Goal: Information Seeking & Learning: Learn about a topic

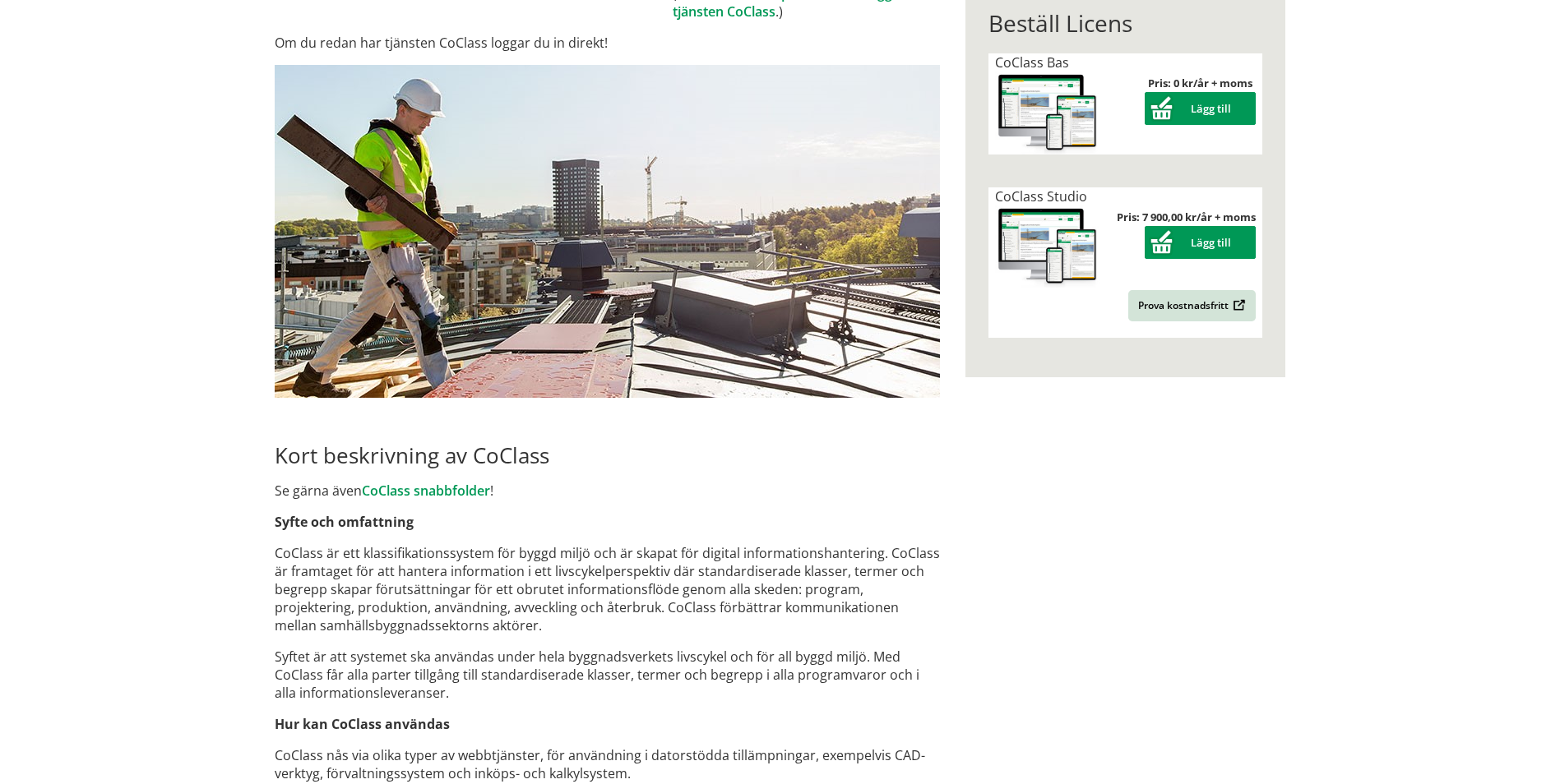
scroll to position [411, 0]
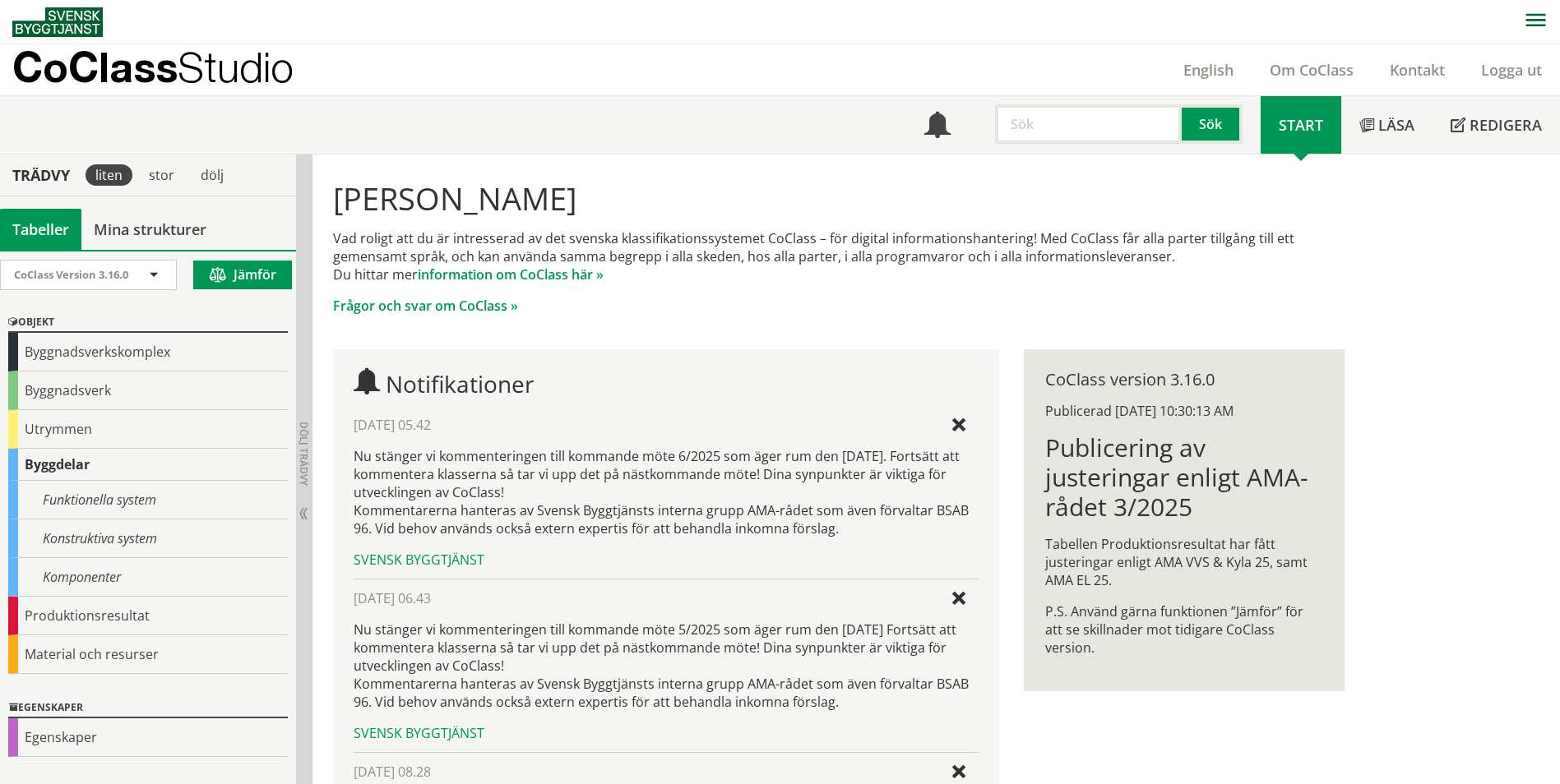
drag, startPoint x: 922, startPoint y: 253, endPoint x: 943, endPoint y: 268, distance: 25.8
click at [943, 267] on p "Vad roligt att du är intresserad av det svenska klassifikationssystemet CoClass…" at bounding box center [838, 256] width 1011 height 54
drag, startPoint x: 804, startPoint y: 237, endPoint x: 795, endPoint y: 226, distance: 14.2
click at [795, 226] on div "[PERSON_NAME] Vad roligt att du är intresserad av det svenska klassifikationssy…" at bounding box center [838, 247] width 1036 height 161
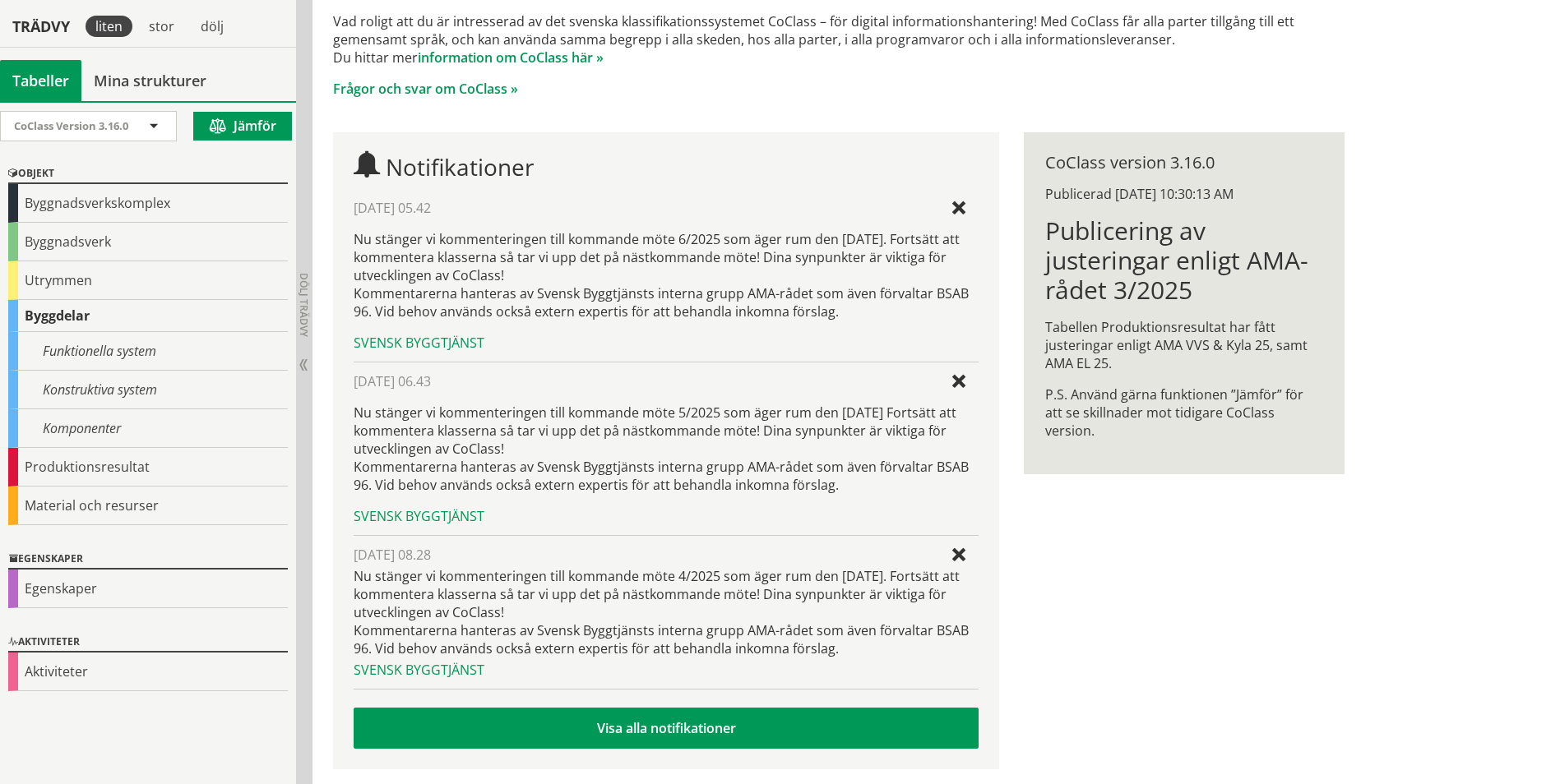
scroll to position [223, 0]
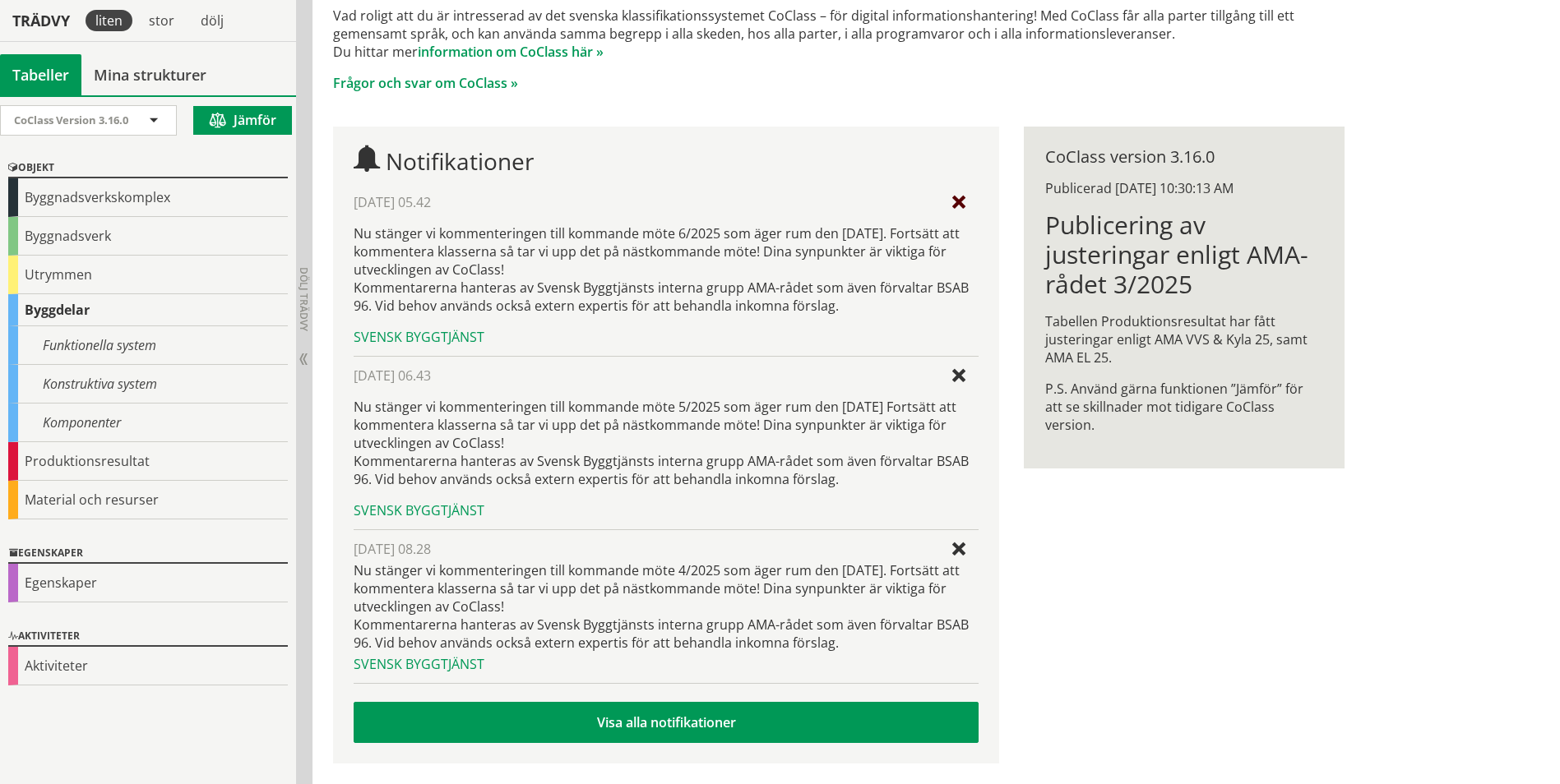
click at [962, 199] on div at bounding box center [958, 202] width 13 height 13
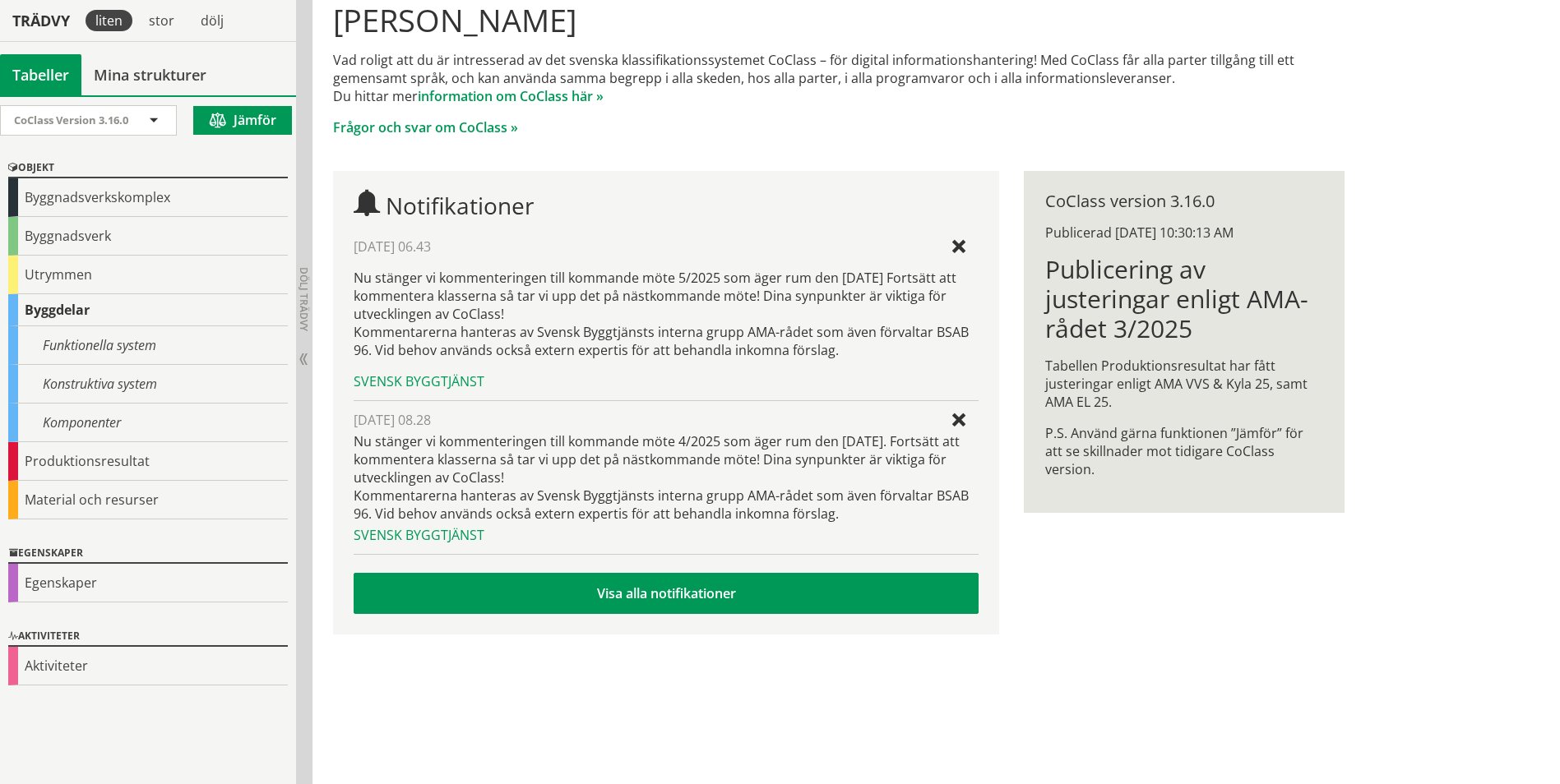
scroll to position [0, 0]
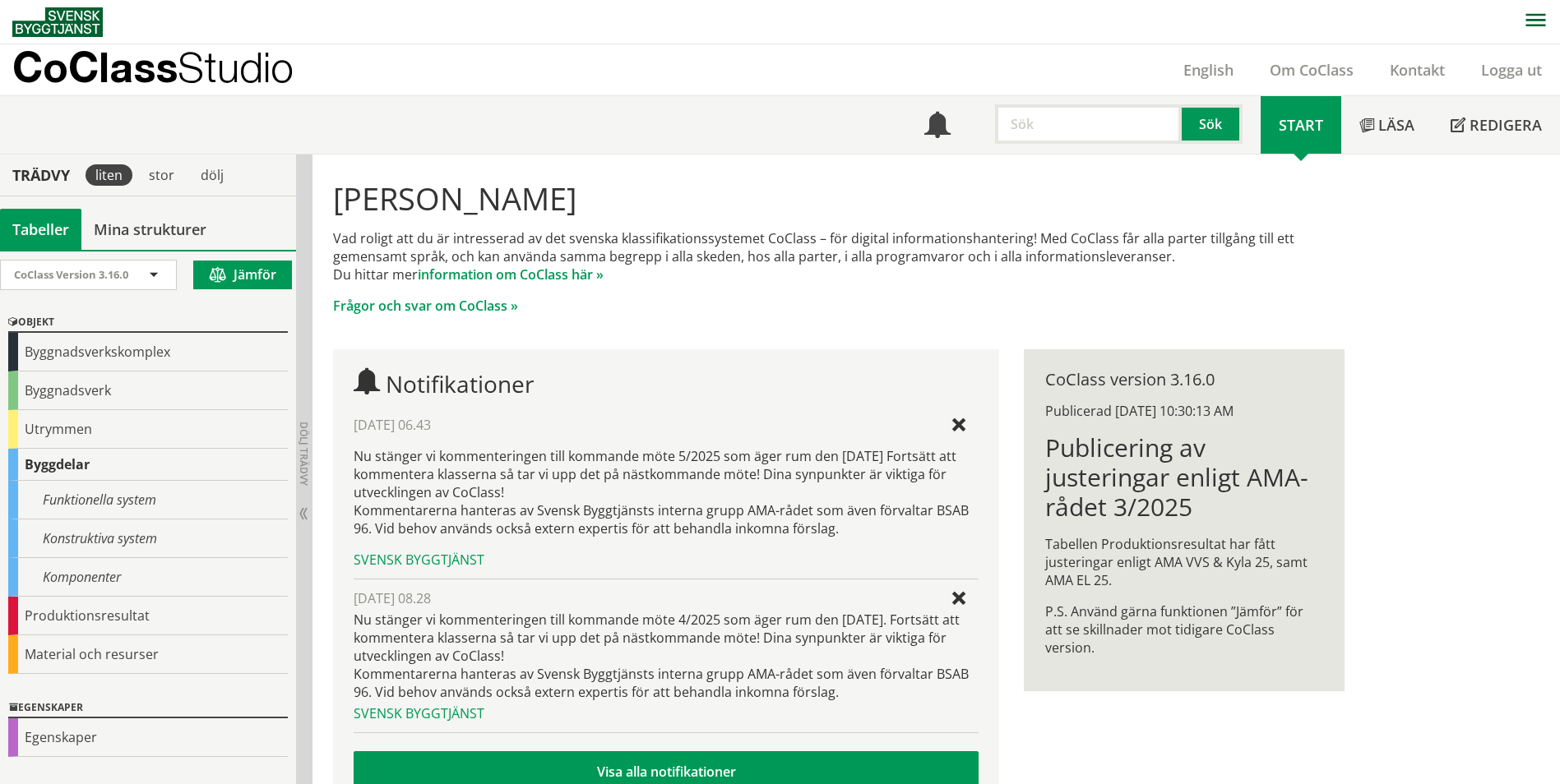
drag, startPoint x: 130, startPoint y: 193, endPoint x: 168, endPoint y: 152, distance: 55.9
click at [138, 173] on body "AMA AMA Beskrivningsverktyg AMA Funktion BSAB Bygginfo Byggjura Byggkatalogen […" at bounding box center [780, 392] width 1560 height 784
click at [107, 498] on div "Funktionella system" at bounding box center [147, 499] width 279 height 38
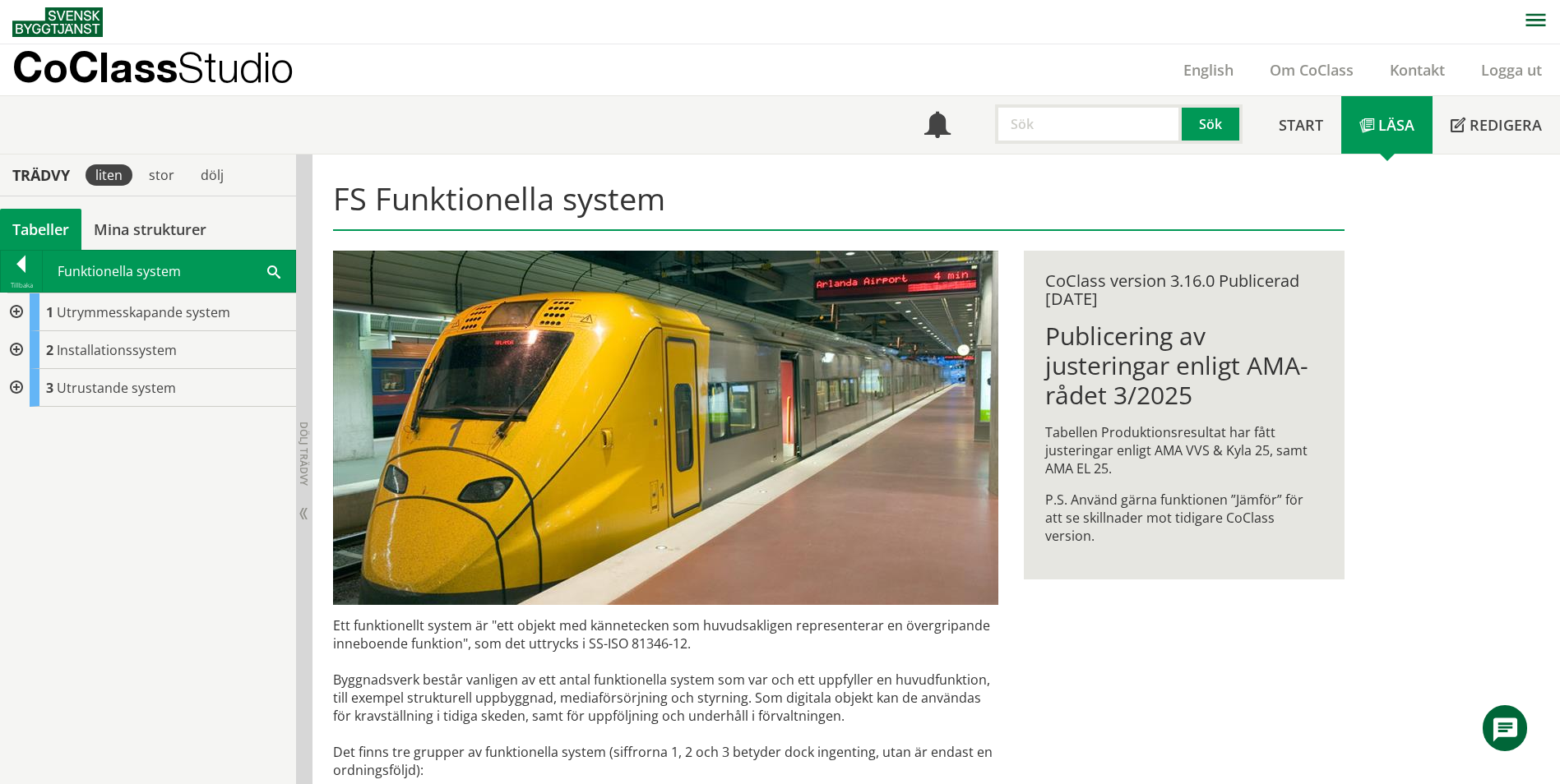
click at [11, 307] on div at bounding box center [14, 312] width 29 height 37
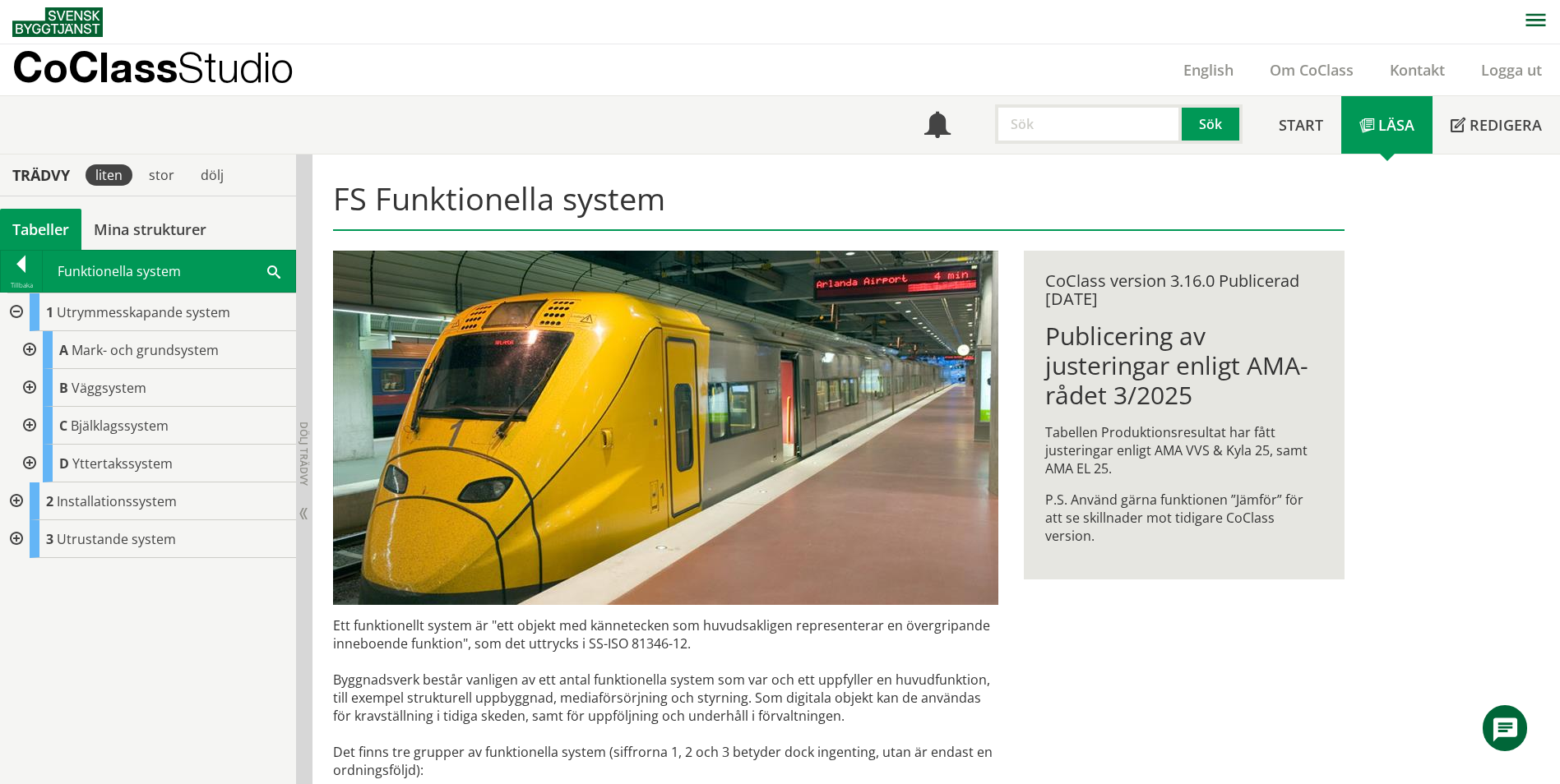
click at [25, 355] on div at bounding box center [28, 350] width 29 height 37
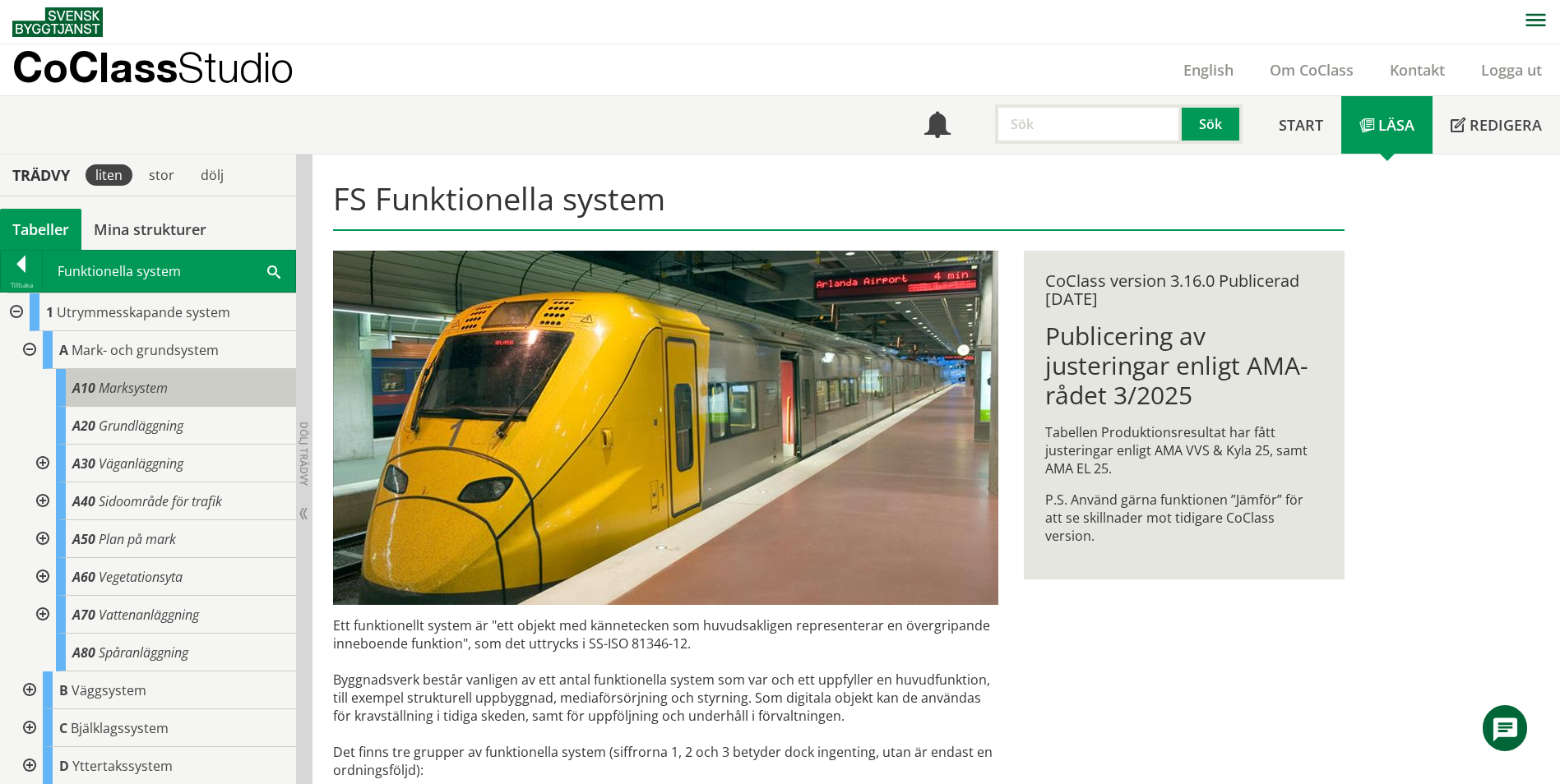
click at [165, 386] on span "Marksystem" at bounding box center [133, 388] width 69 height 18
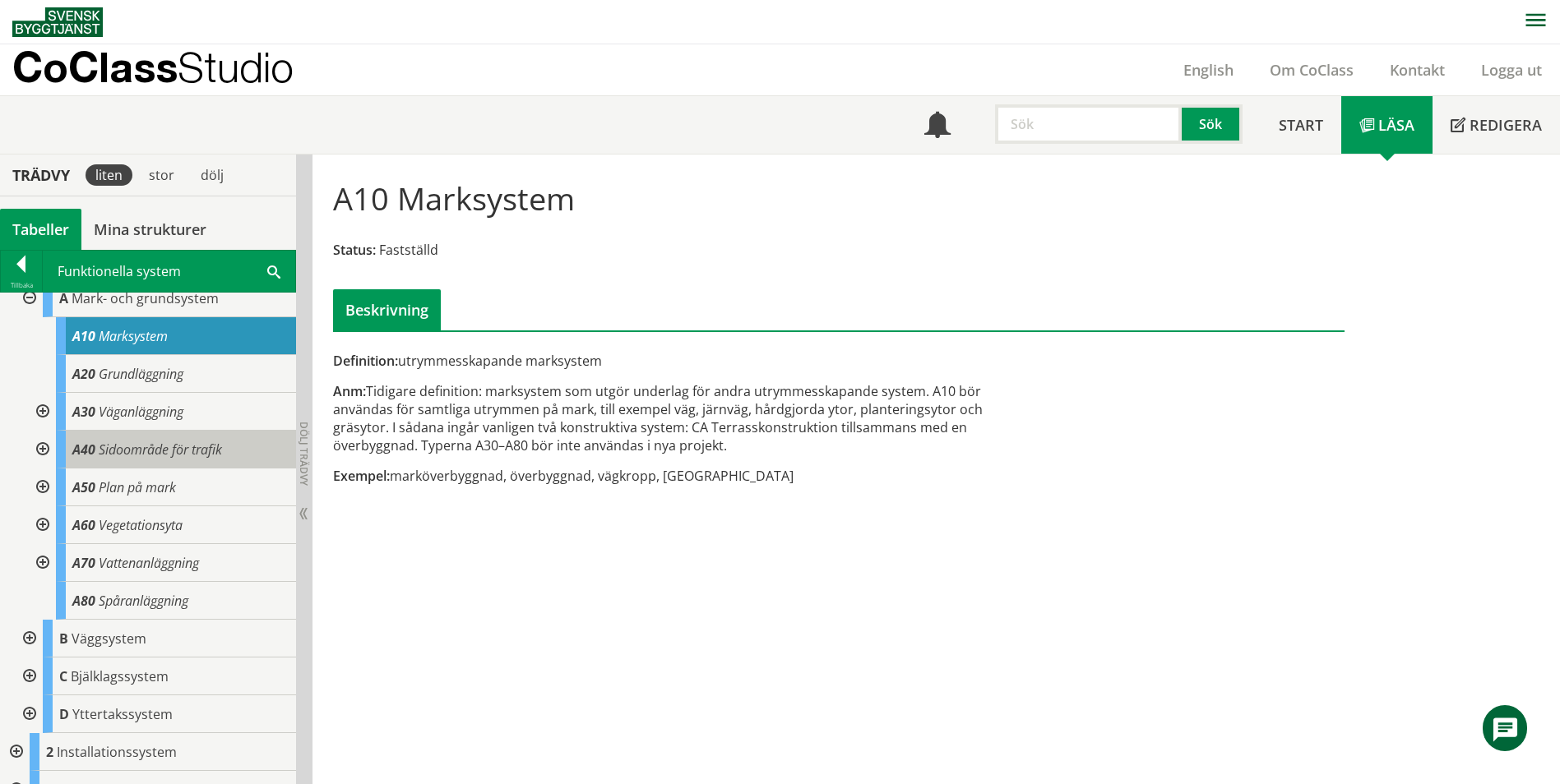
scroll to position [77, 0]
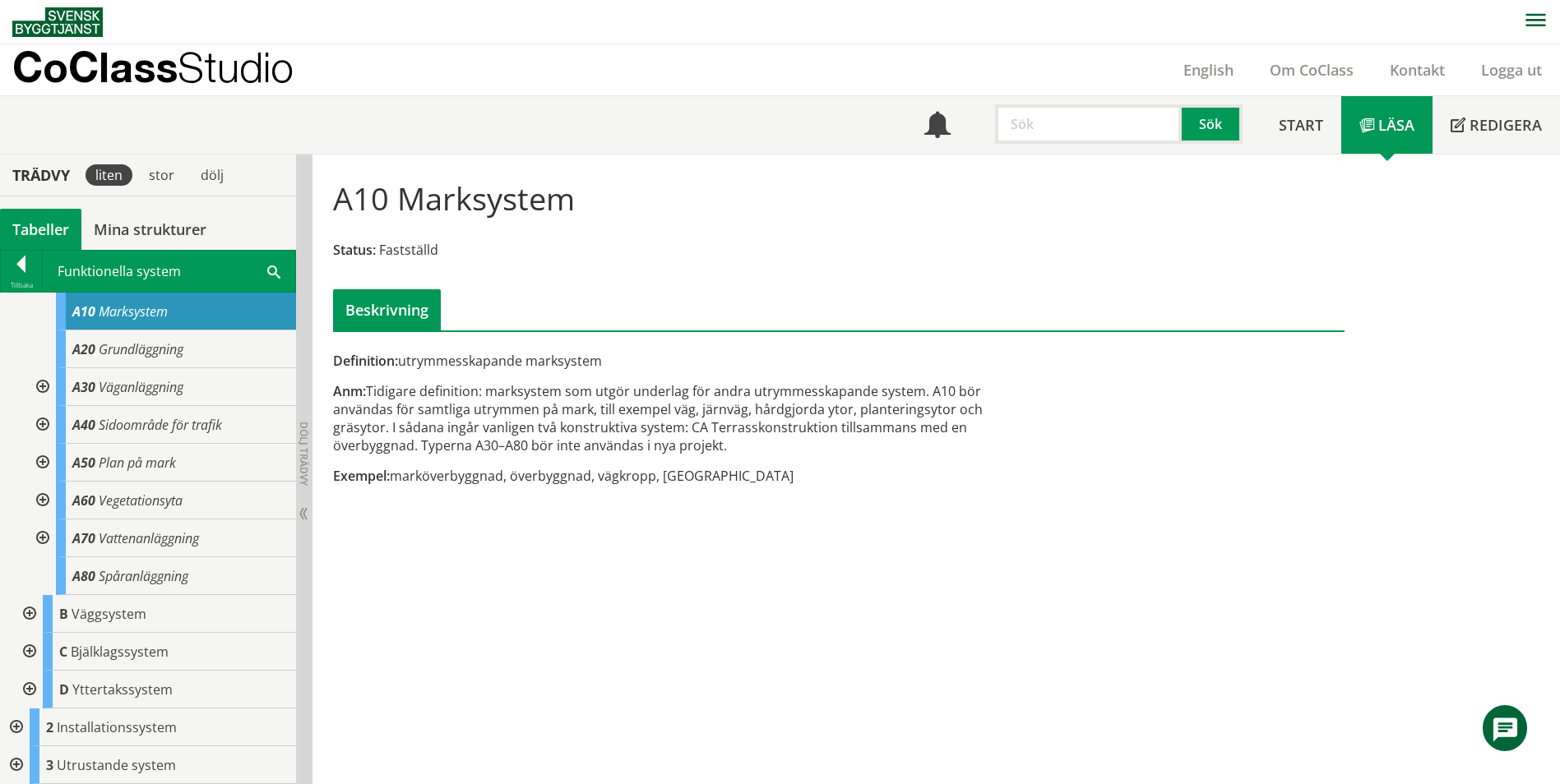
click at [51, 235] on div "Tabeller" at bounding box center [40, 229] width 81 height 41
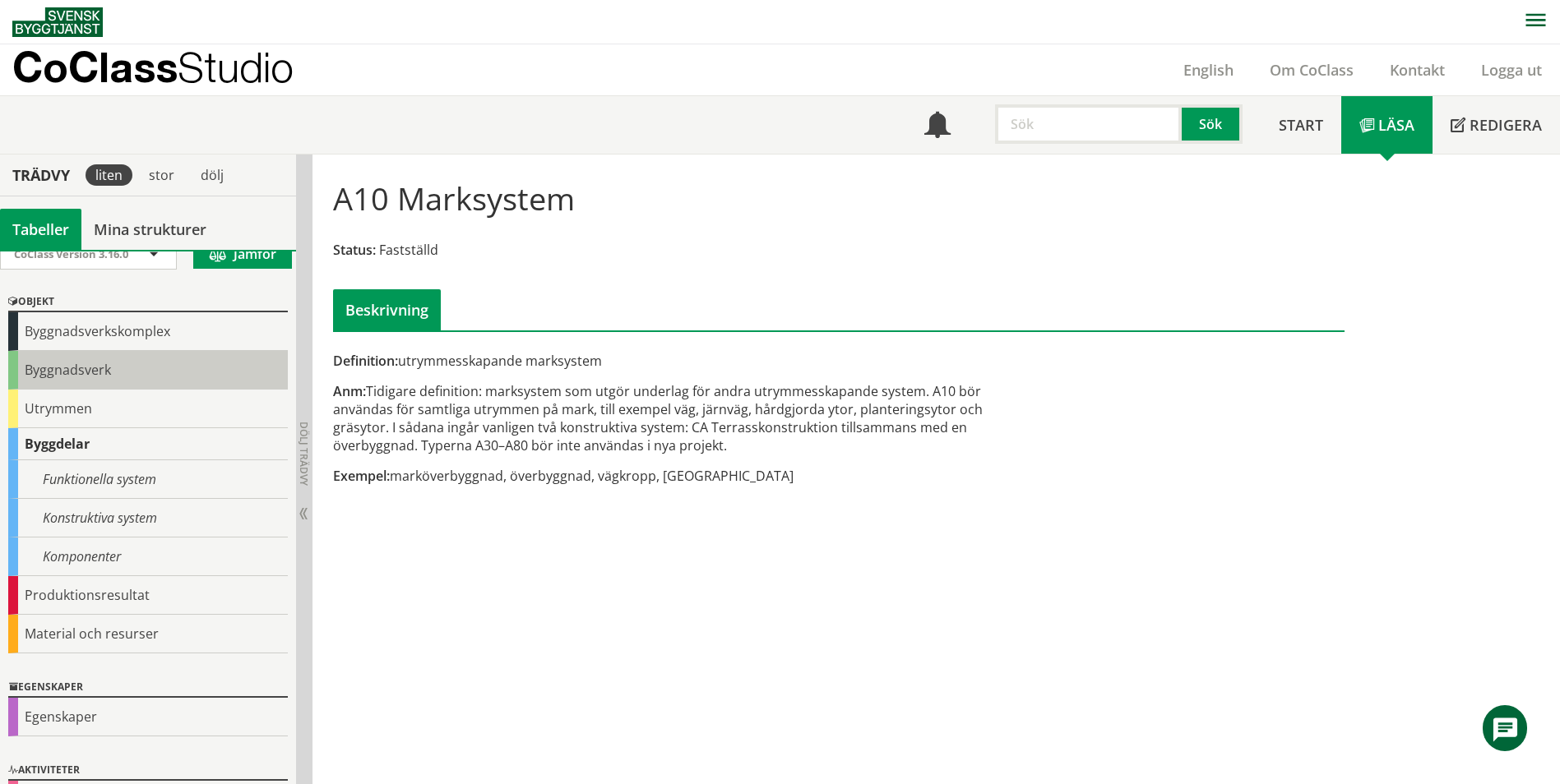
scroll to position [0, 0]
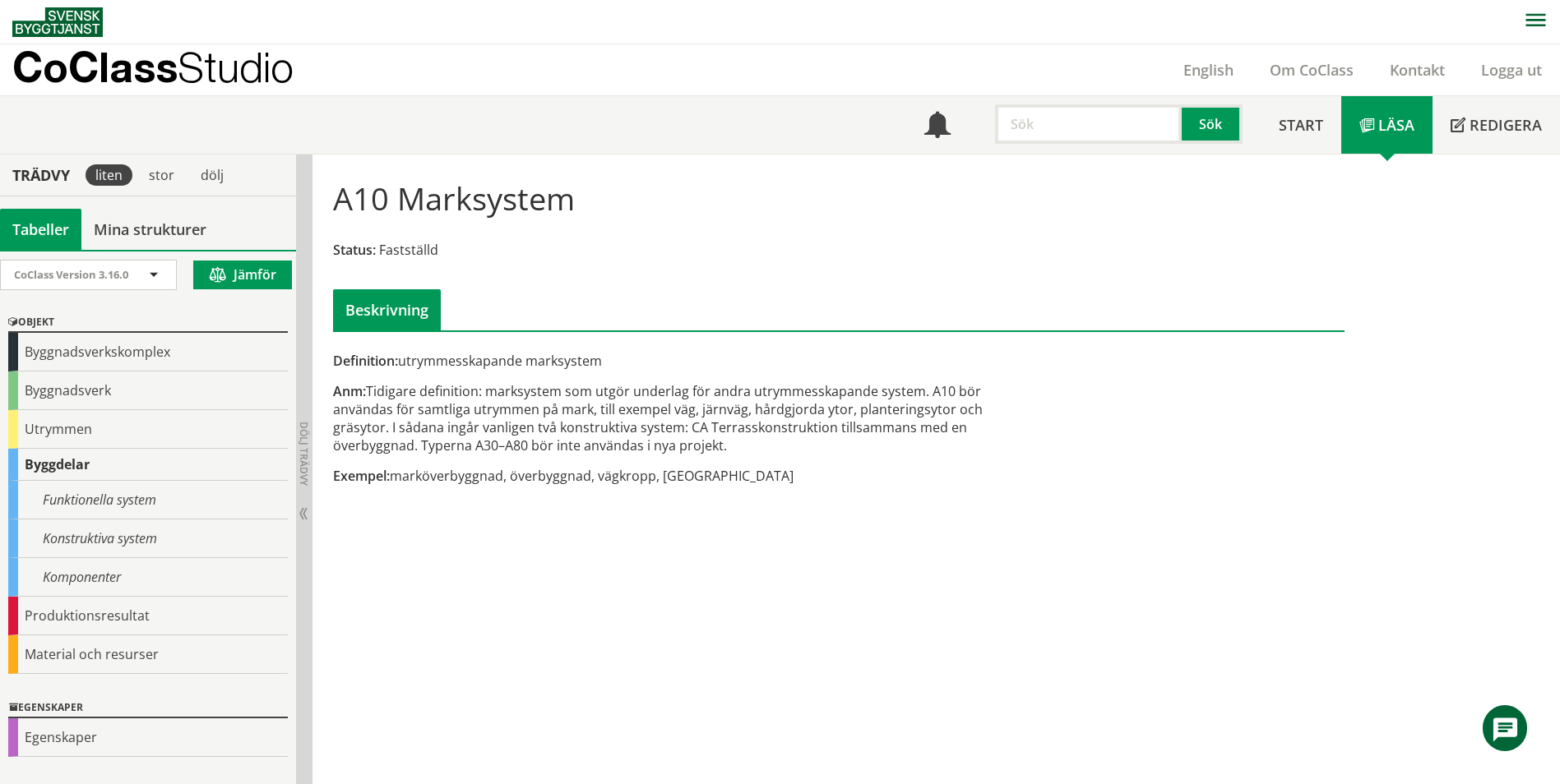
click at [49, 458] on div "Byggdelar" at bounding box center [147, 465] width 279 height 32
click at [134, 497] on div "Funktionella system" at bounding box center [147, 499] width 279 height 38
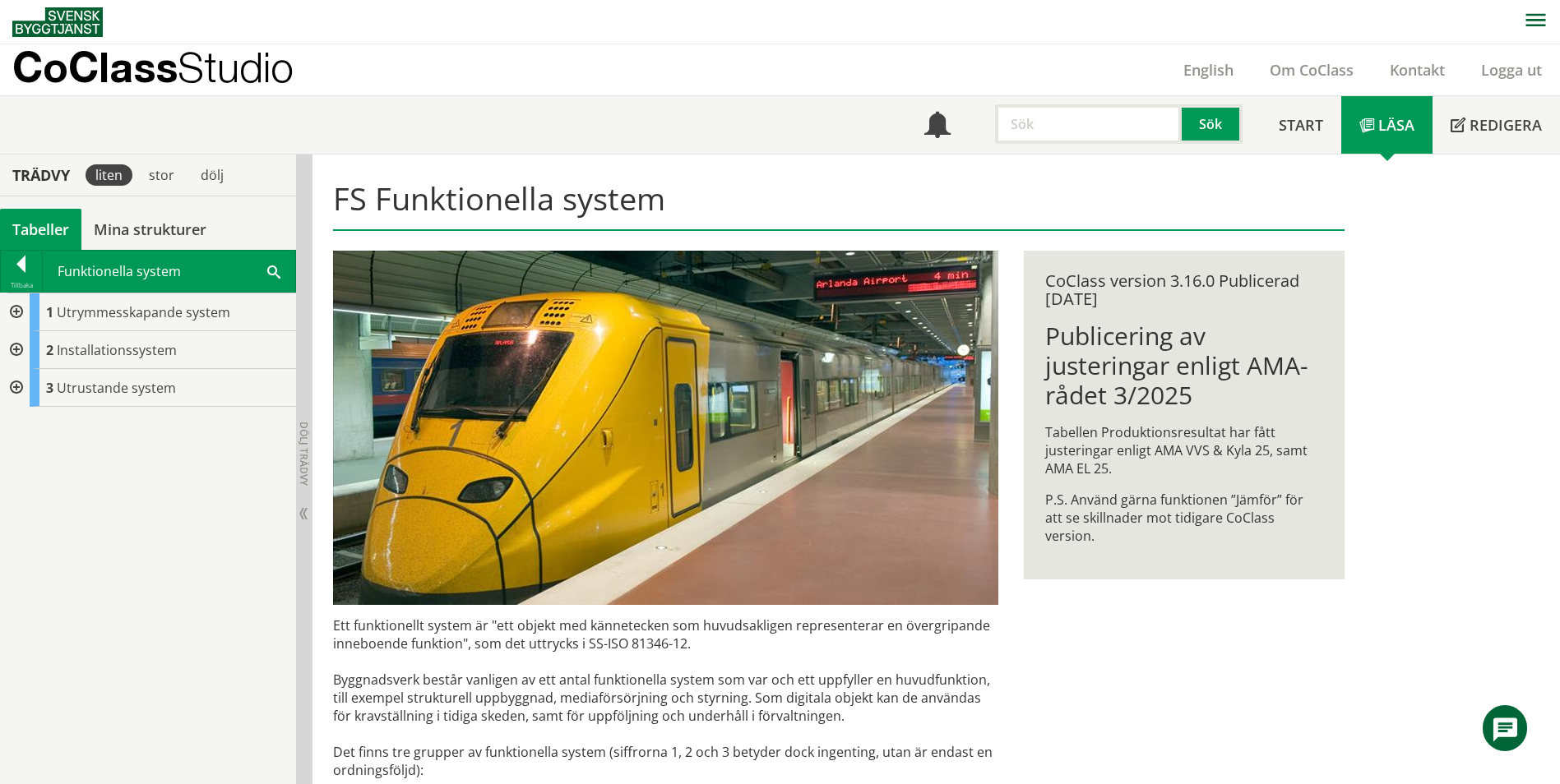
click at [5, 312] on div at bounding box center [14, 312] width 29 height 37
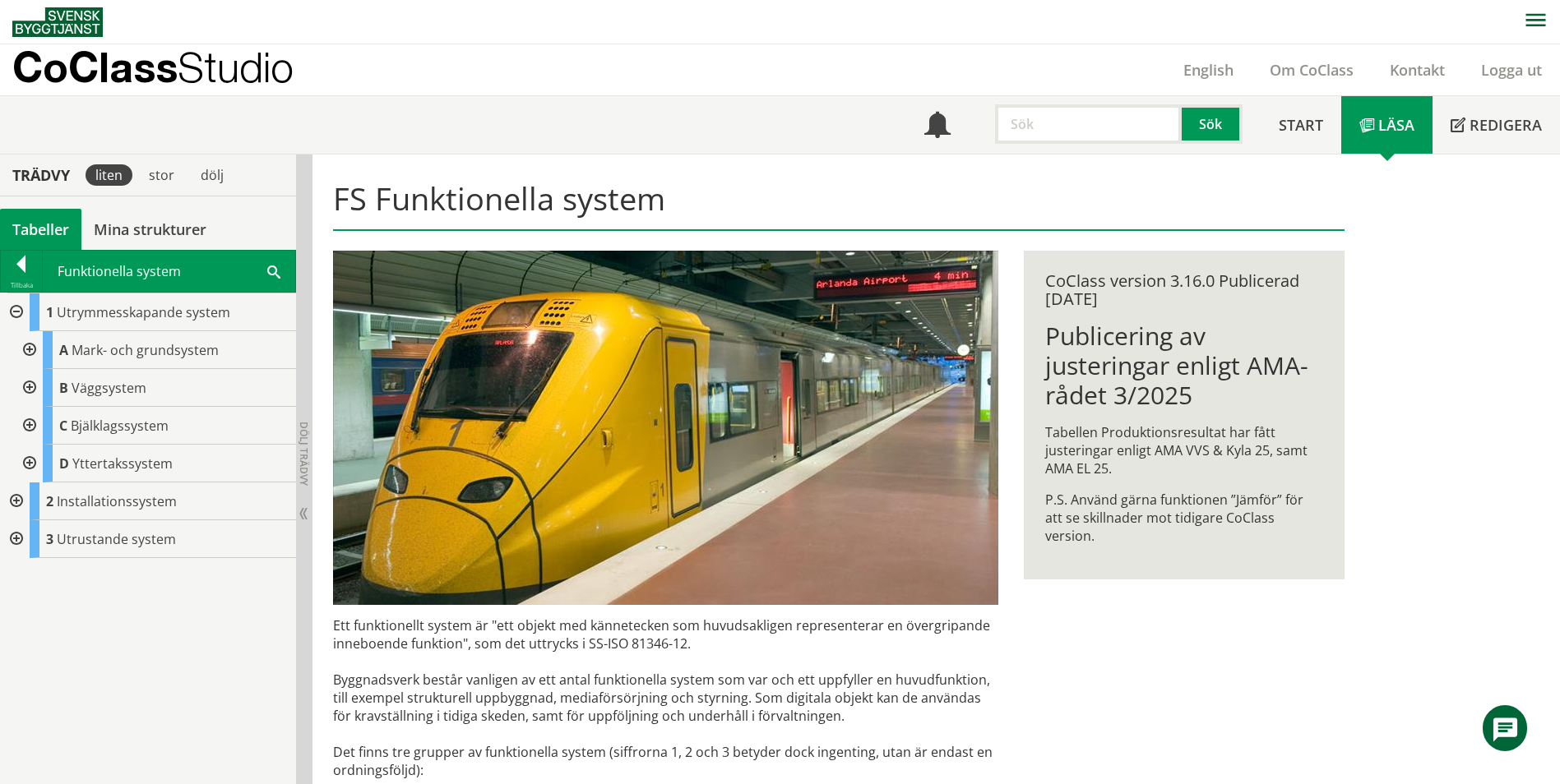
click at [18, 499] on div at bounding box center [14, 501] width 29 height 37
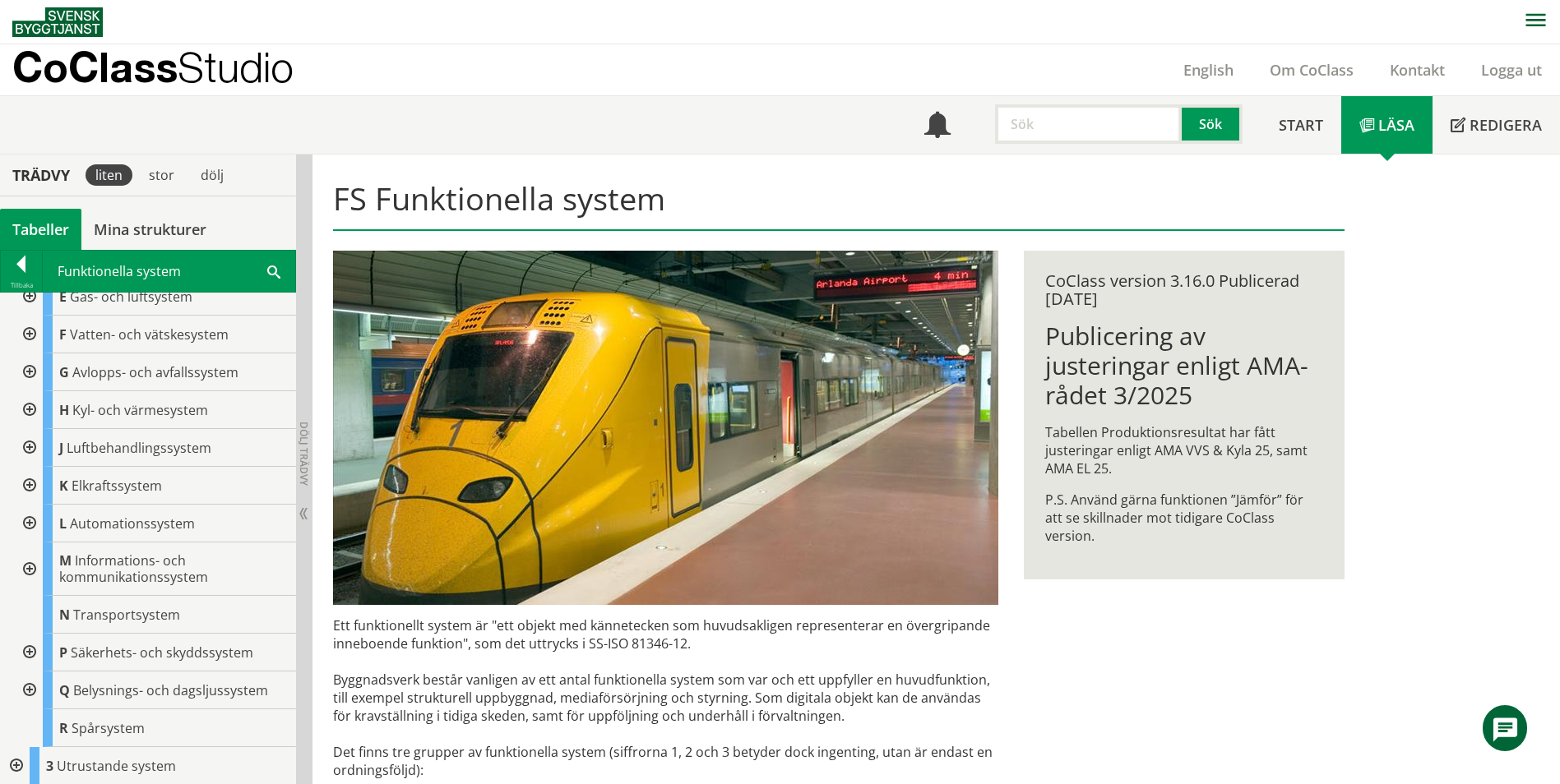
scroll to position [243, 0]
click at [8, 760] on div at bounding box center [14, 765] width 29 height 37
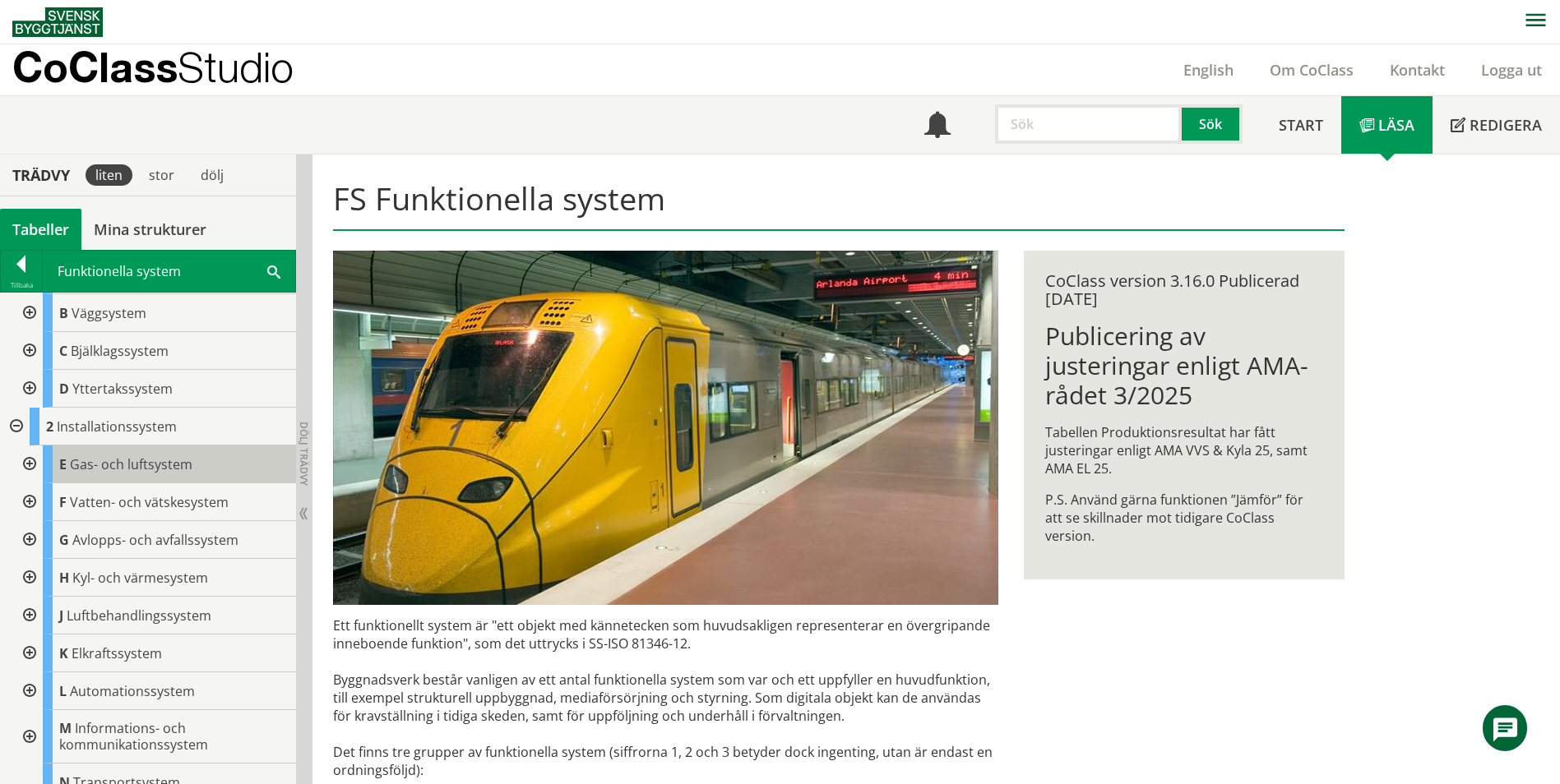
scroll to position [72, 0]
click at [26, 646] on div at bounding box center [28, 656] width 29 height 37
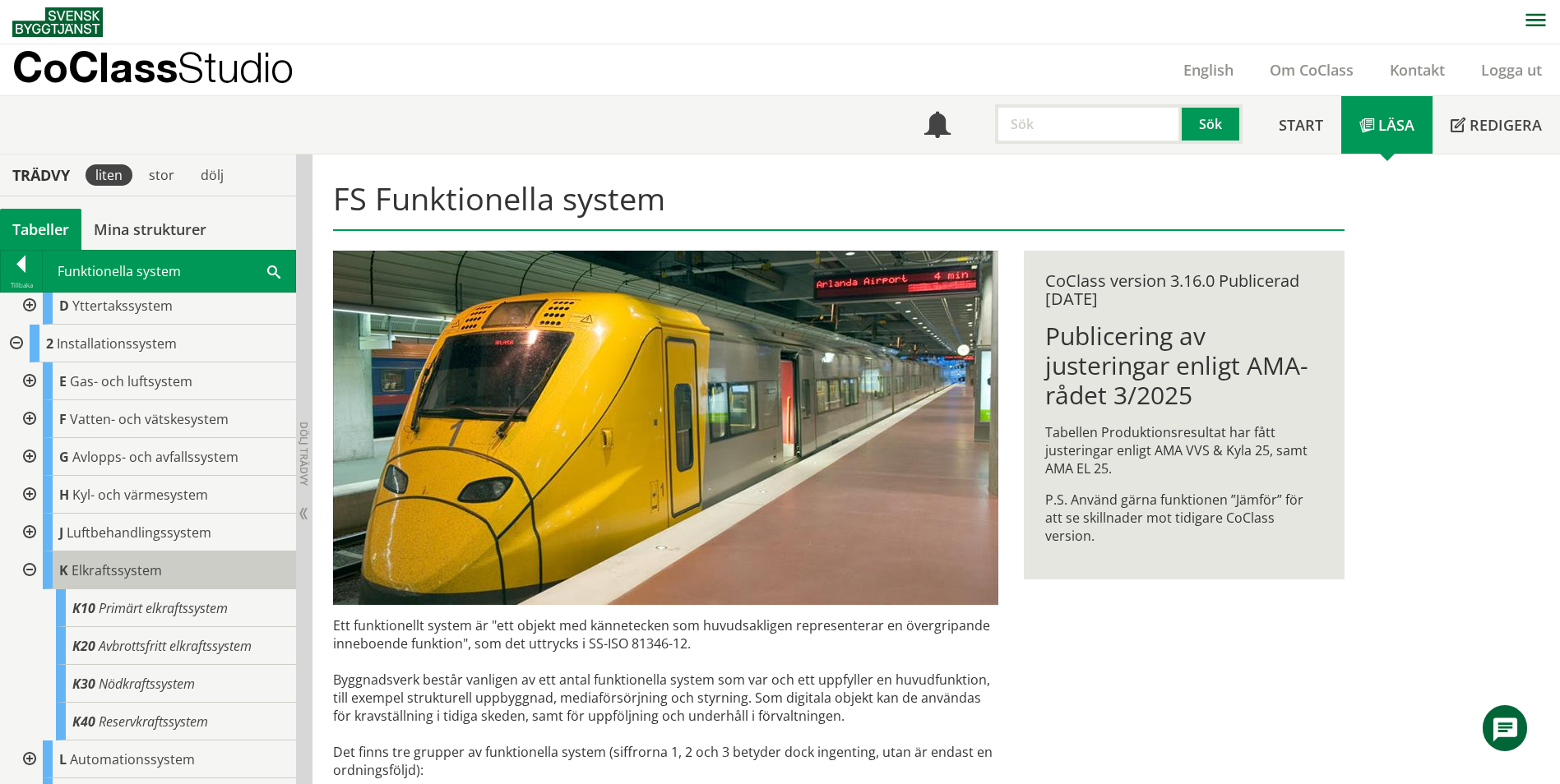
scroll to position [0, 0]
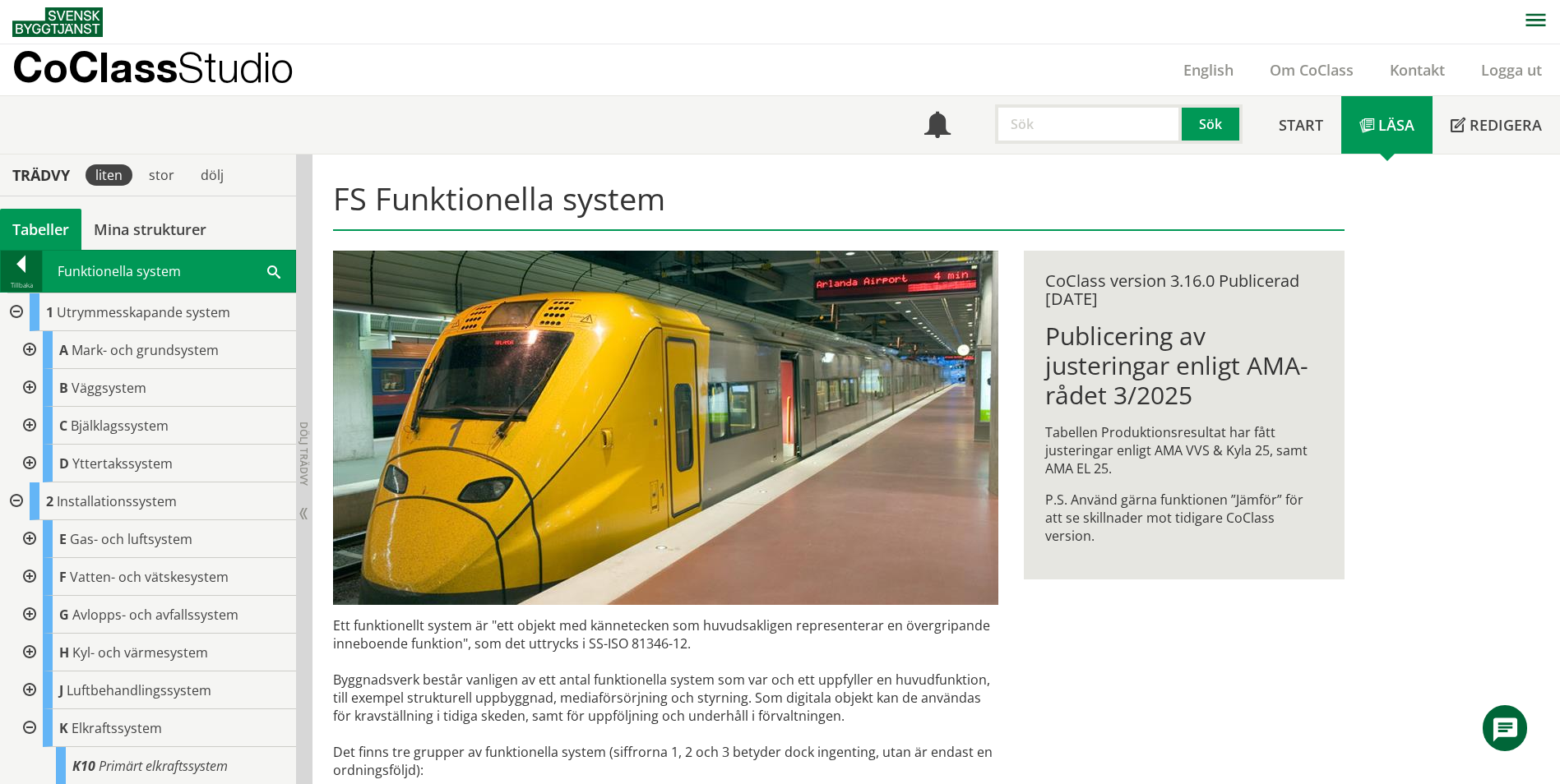
click at [24, 271] on div at bounding box center [21, 268] width 41 height 23
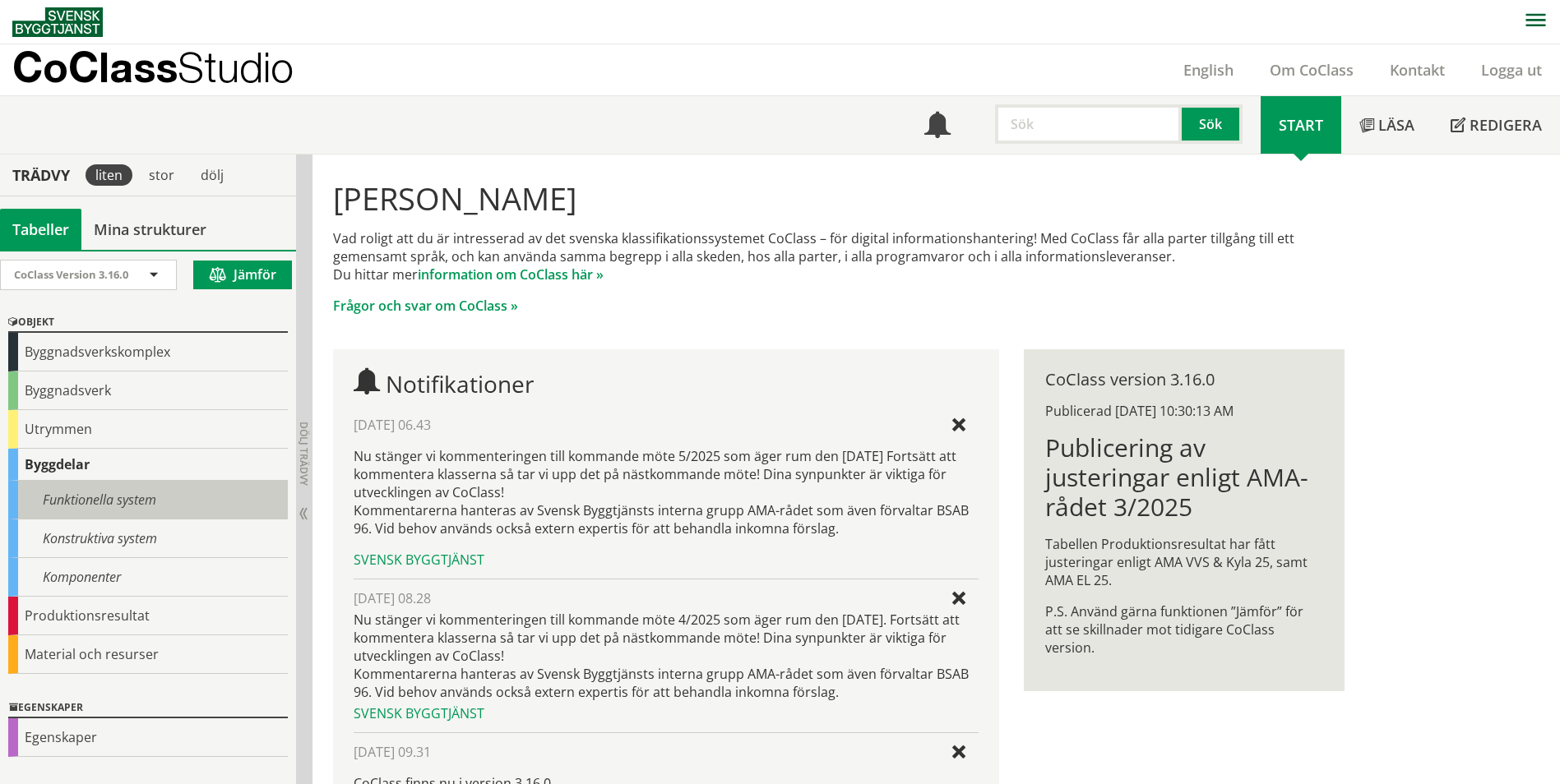
click at [80, 489] on div "Funktionella system" at bounding box center [147, 499] width 279 height 38
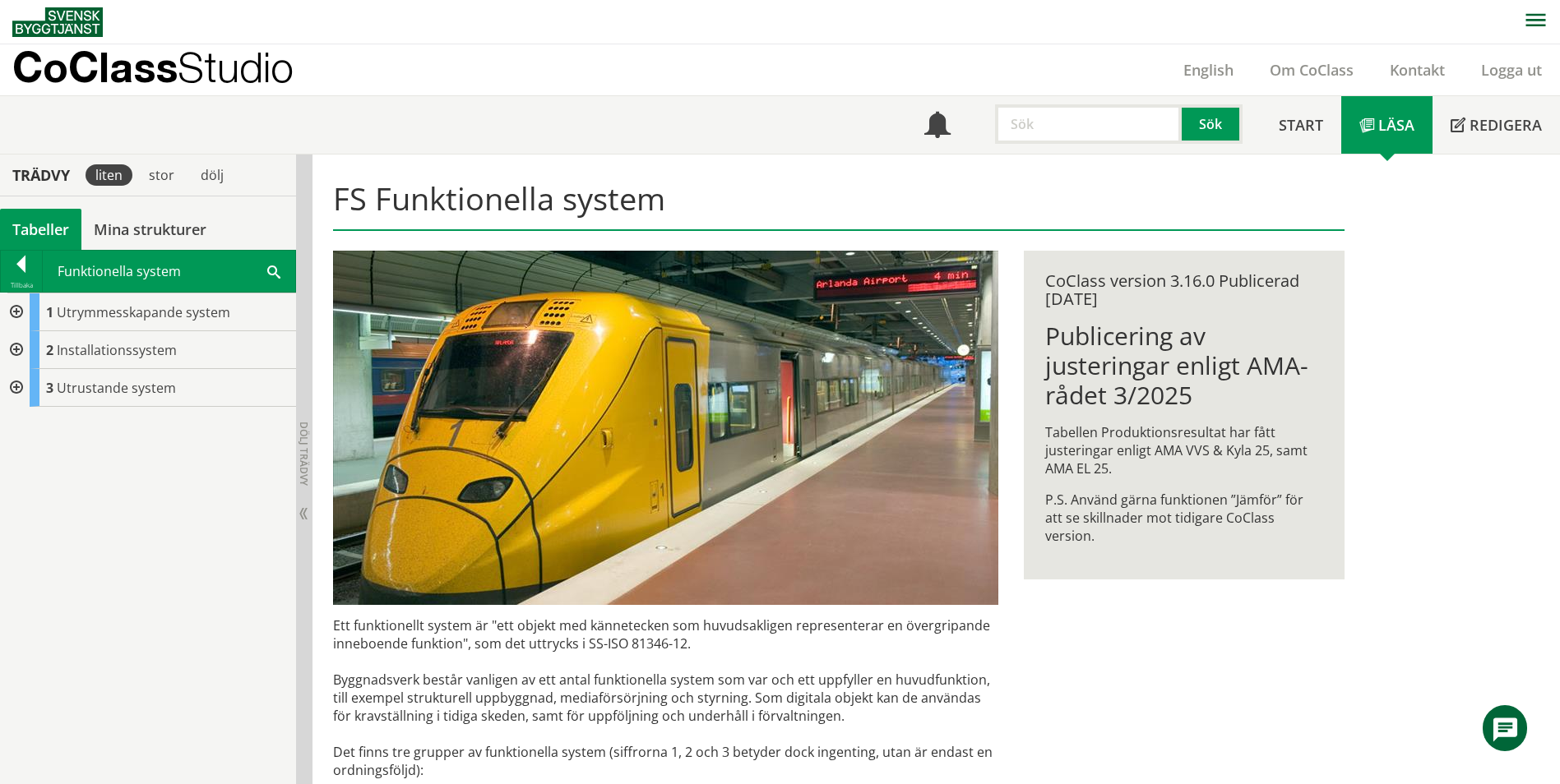
click at [21, 388] on div at bounding box center [14, 388] width 29 height 37
click at [21, 356] on div at bounding box center [14, 350] width 29 height 37
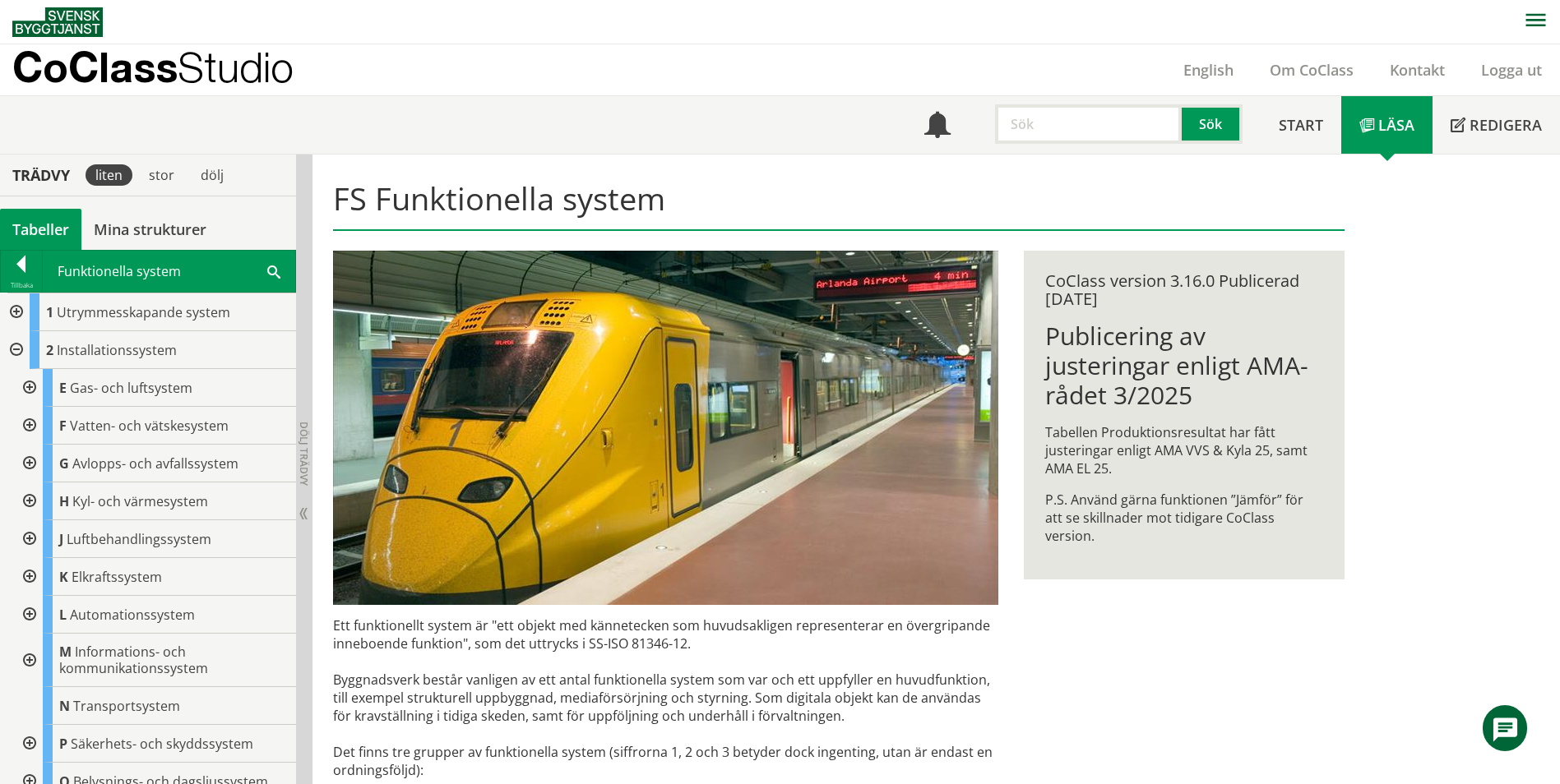
click at [10, 345] on div at bounding box center [14, 350] width 29 height 37
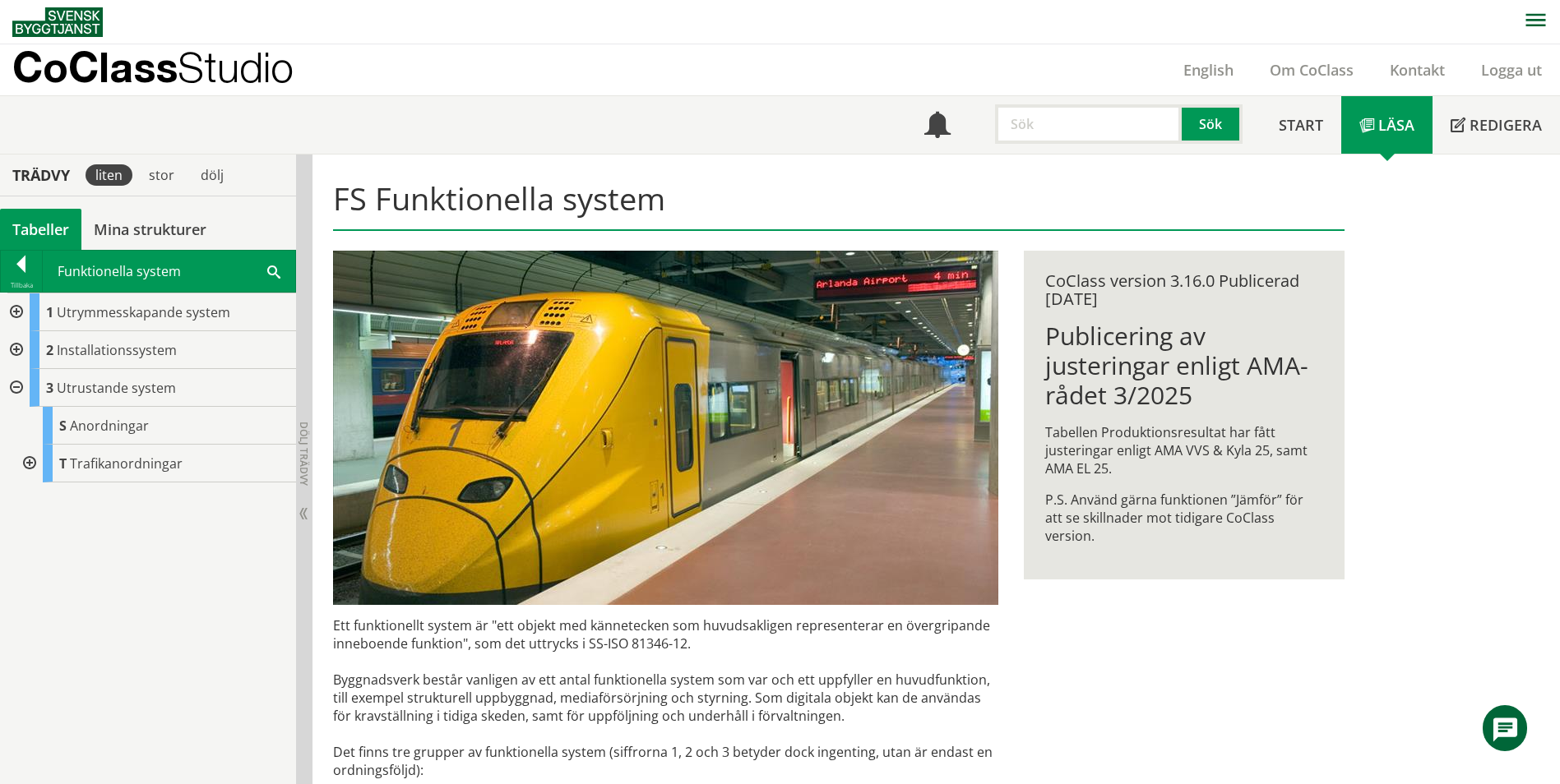
click at [16, 381] on div at bounding box center [14, 388] width 29 height 37
click at [16, 344] on div at bounding box center [14, 350] width 29 height 37
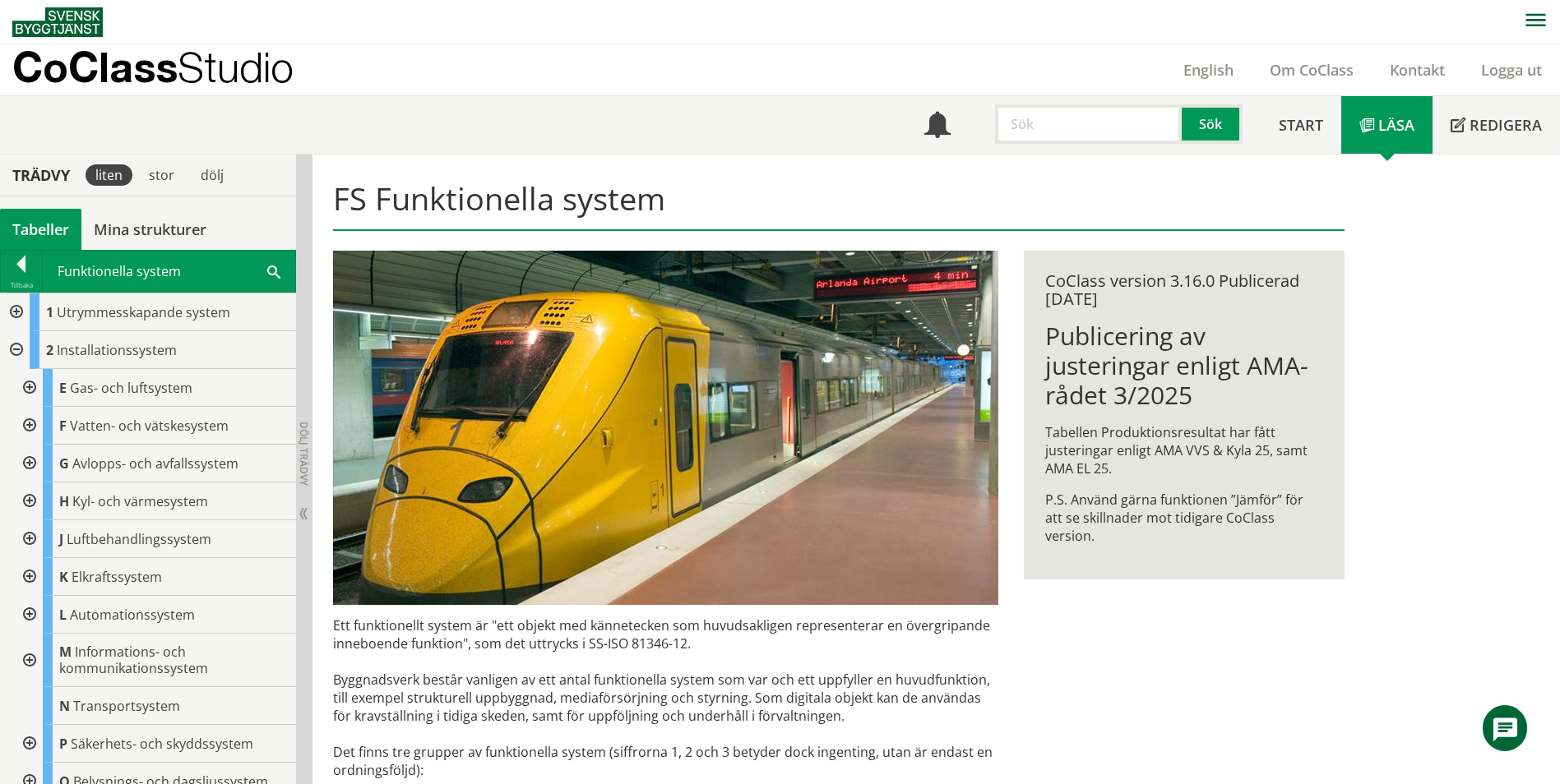
click at [9, 308] on div at bounding box center [14, 312] width 29 height 37
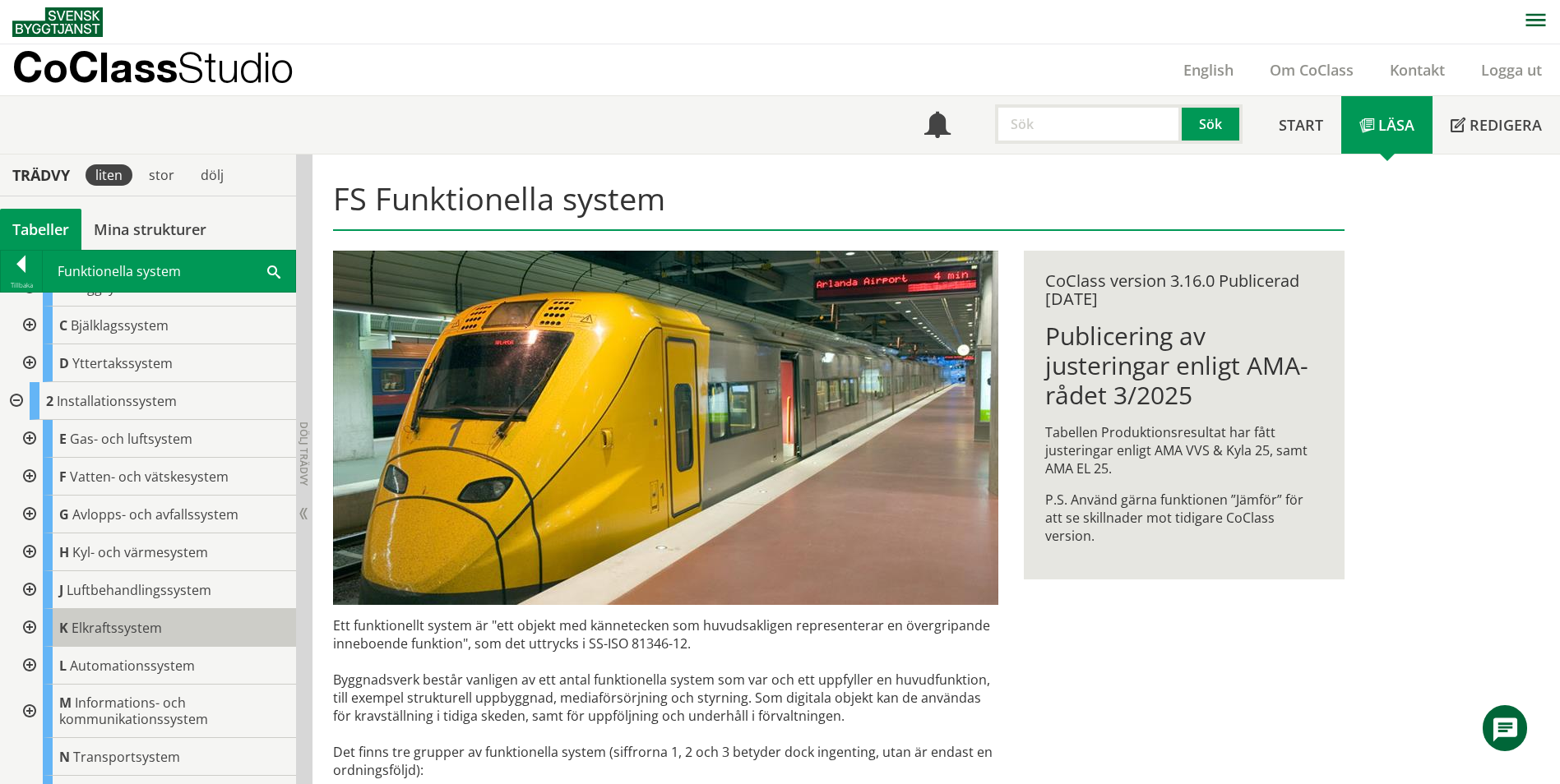
scroll to position [243, 0]
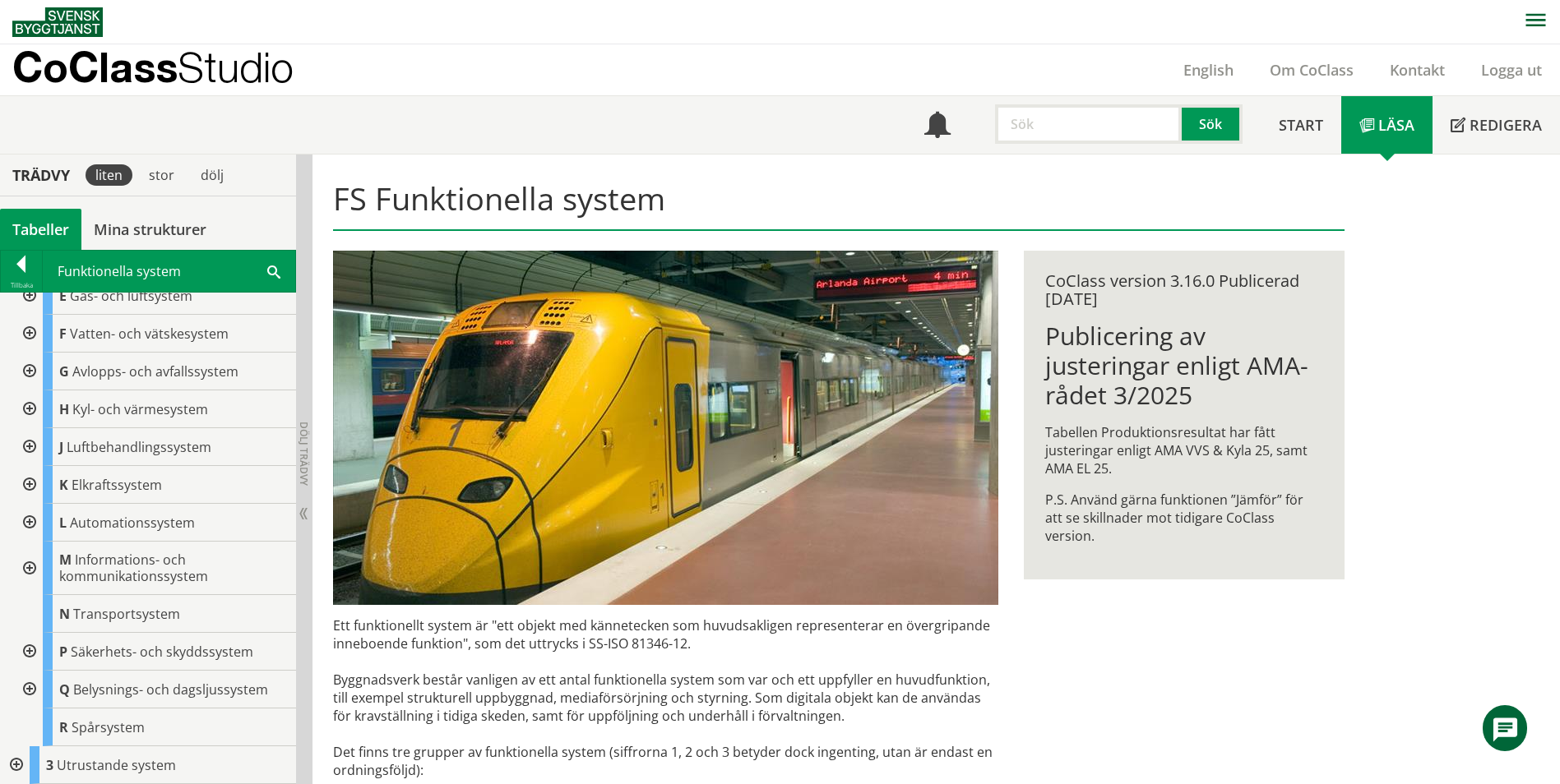
click at [5, 759] on div at bounding box center [14, 765] width 29 height 37
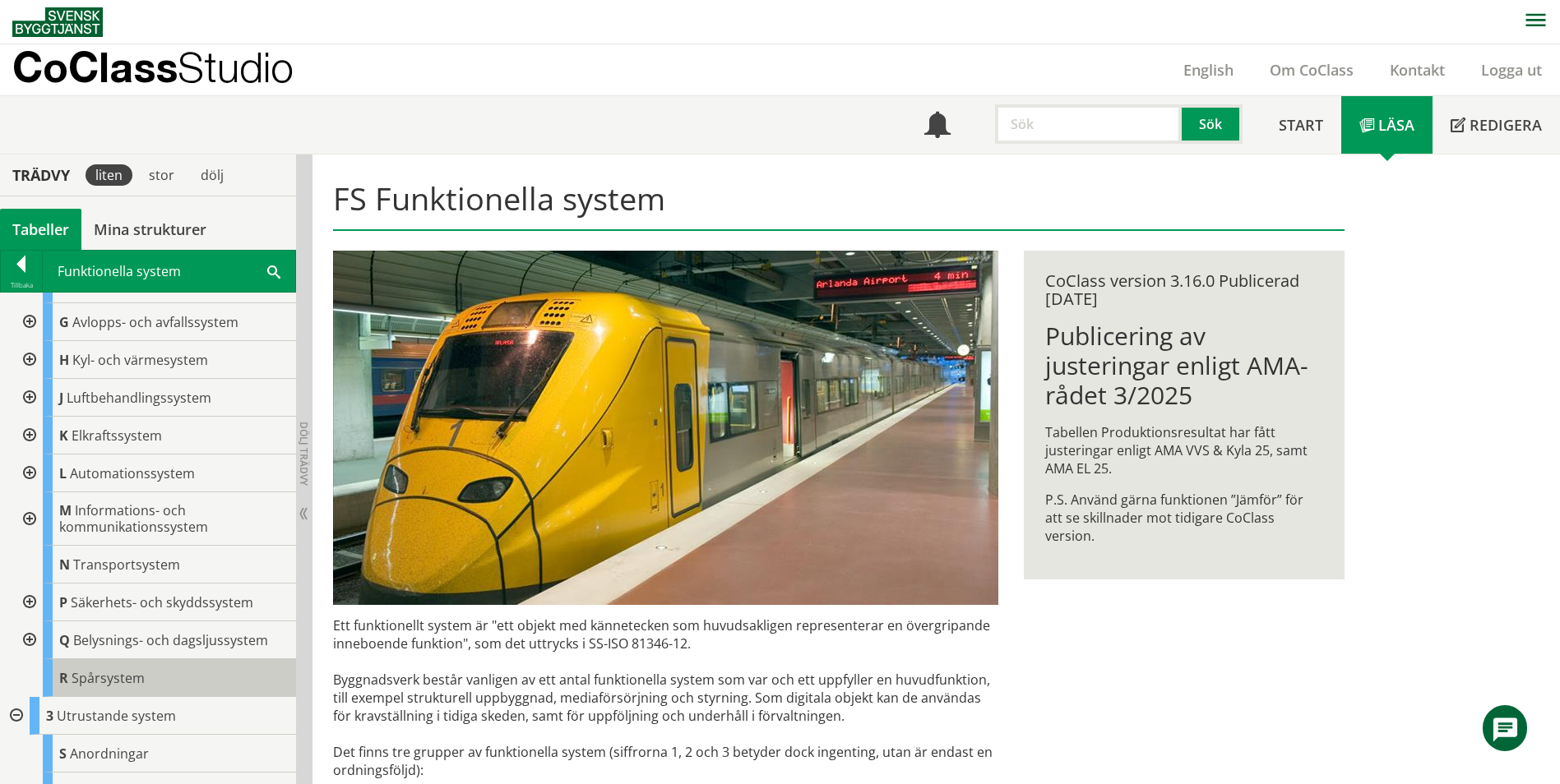
scroll to position [319, 0]
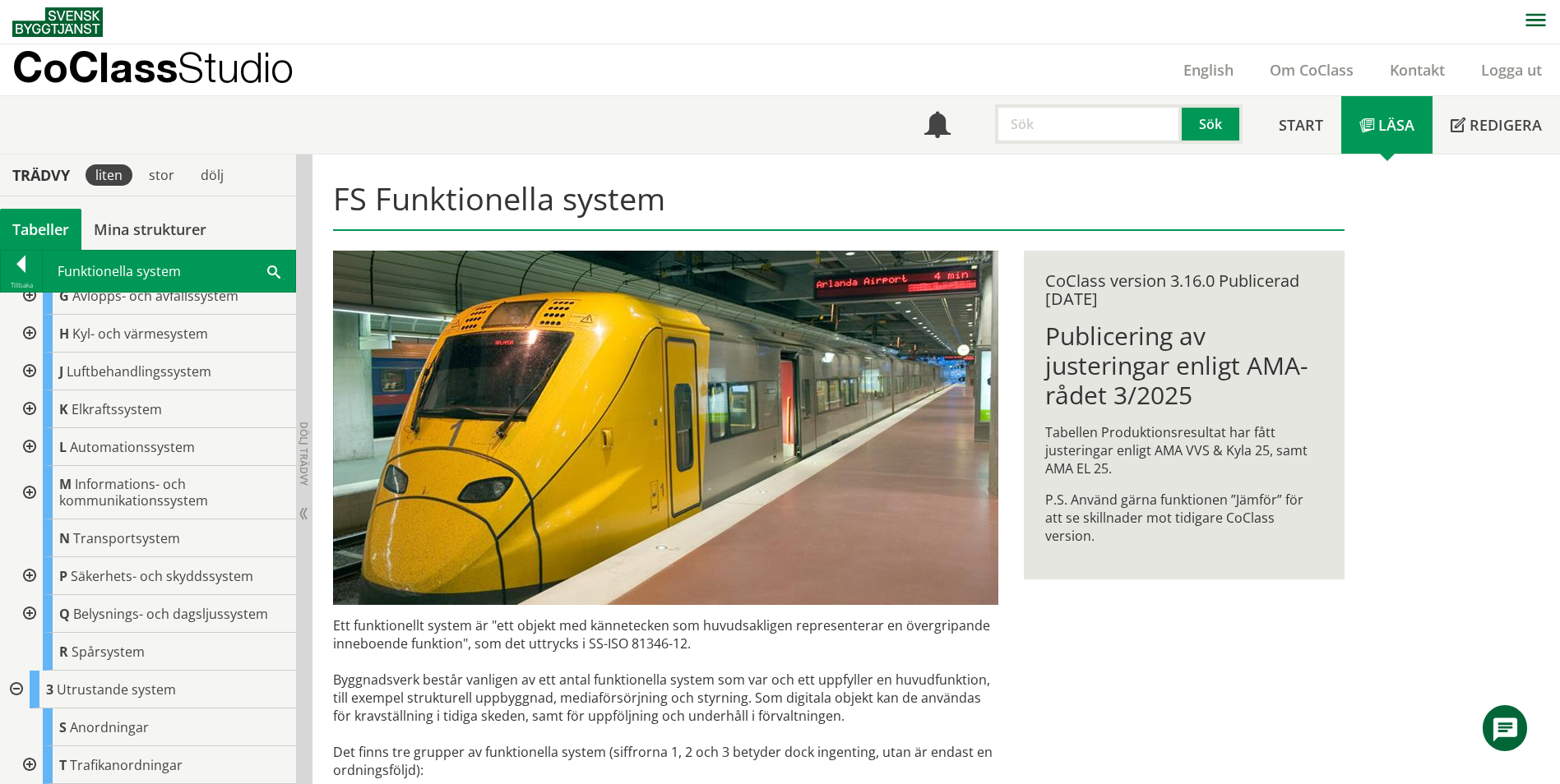
click at [25, 763] on div at bounding box center [28, 765] width 29 height 37
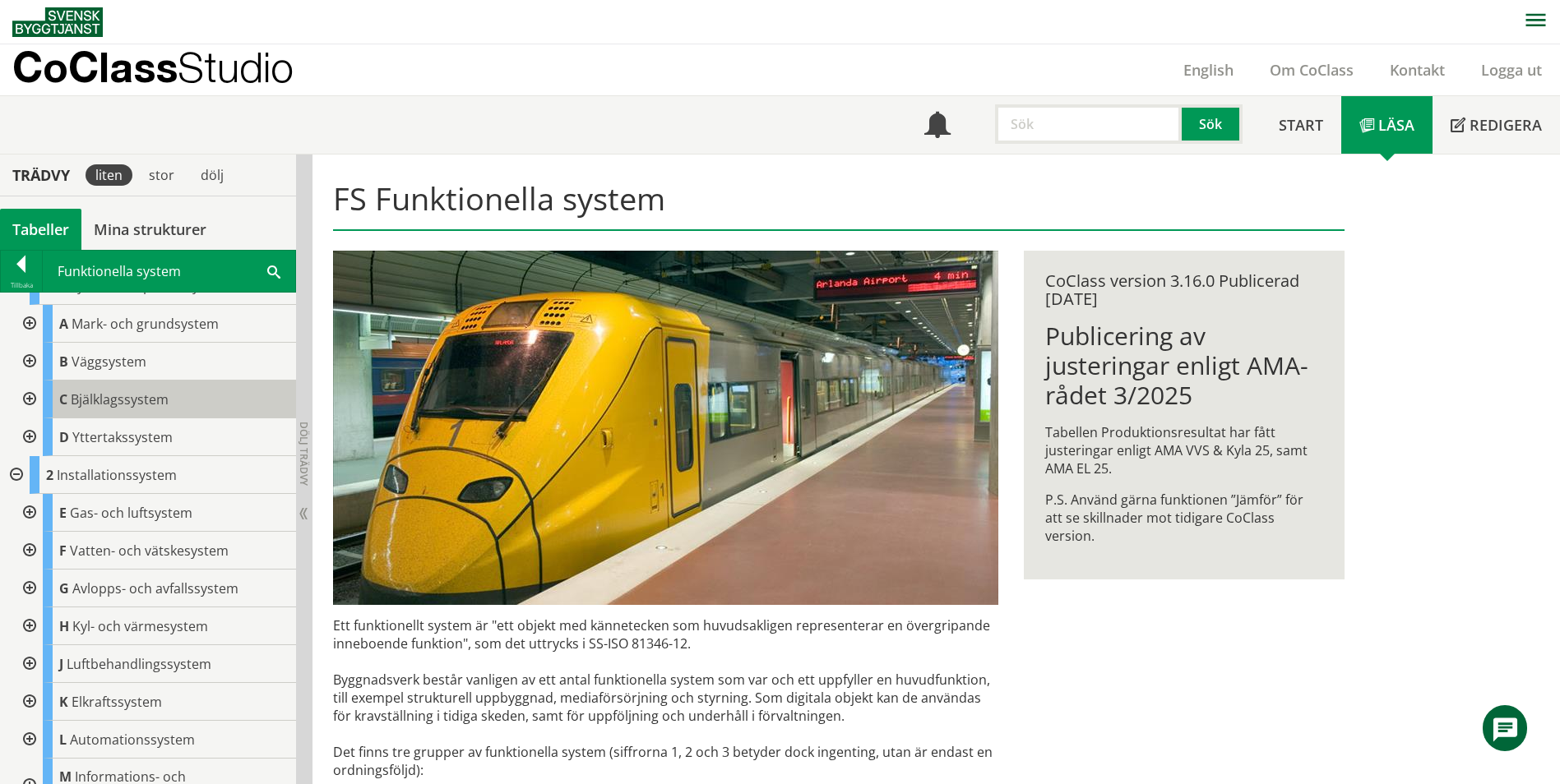
scroll to position [0, 0]
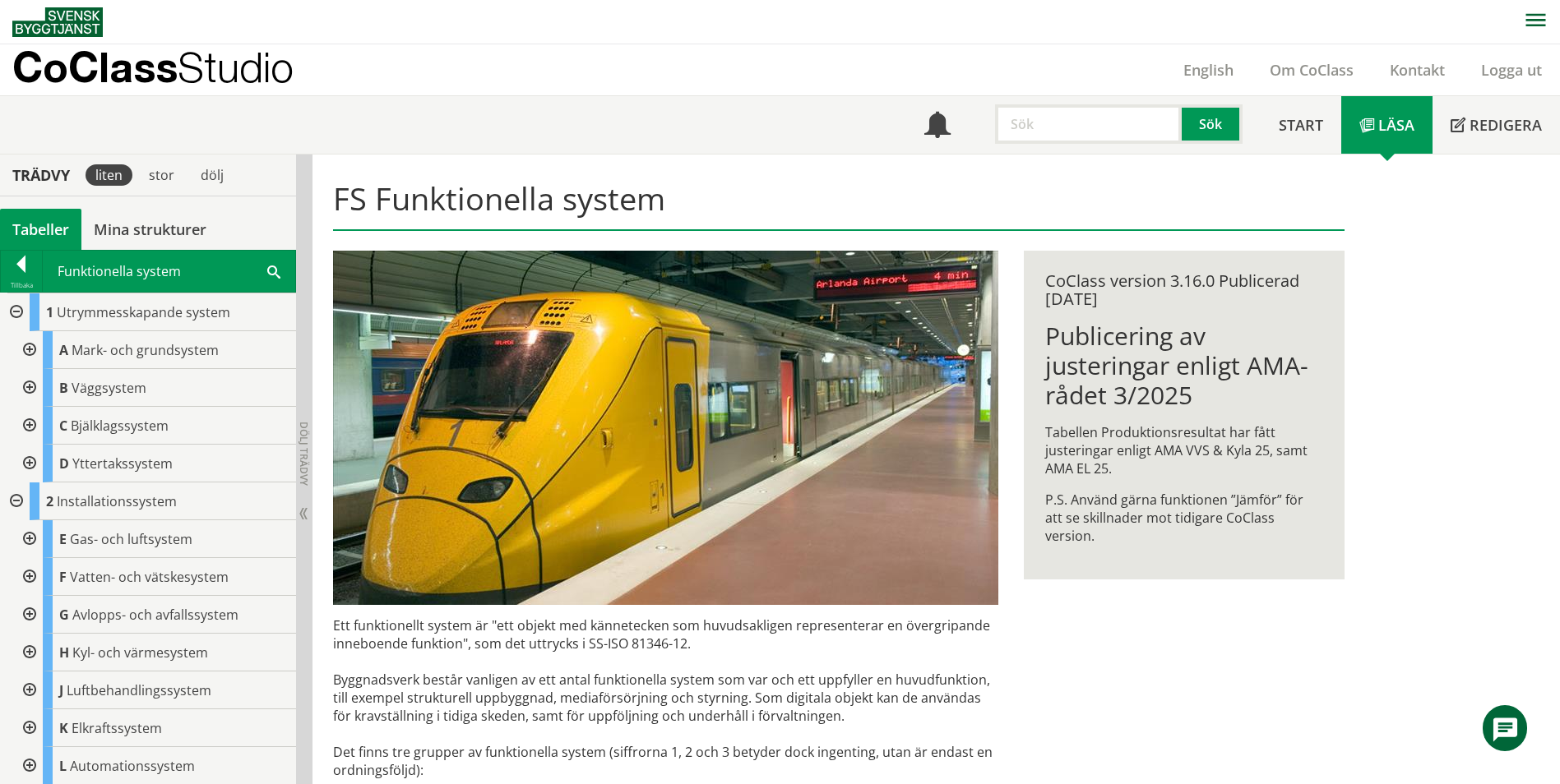
click at [9, 309] on div at bounding box center [14, 312] width 29 height 37
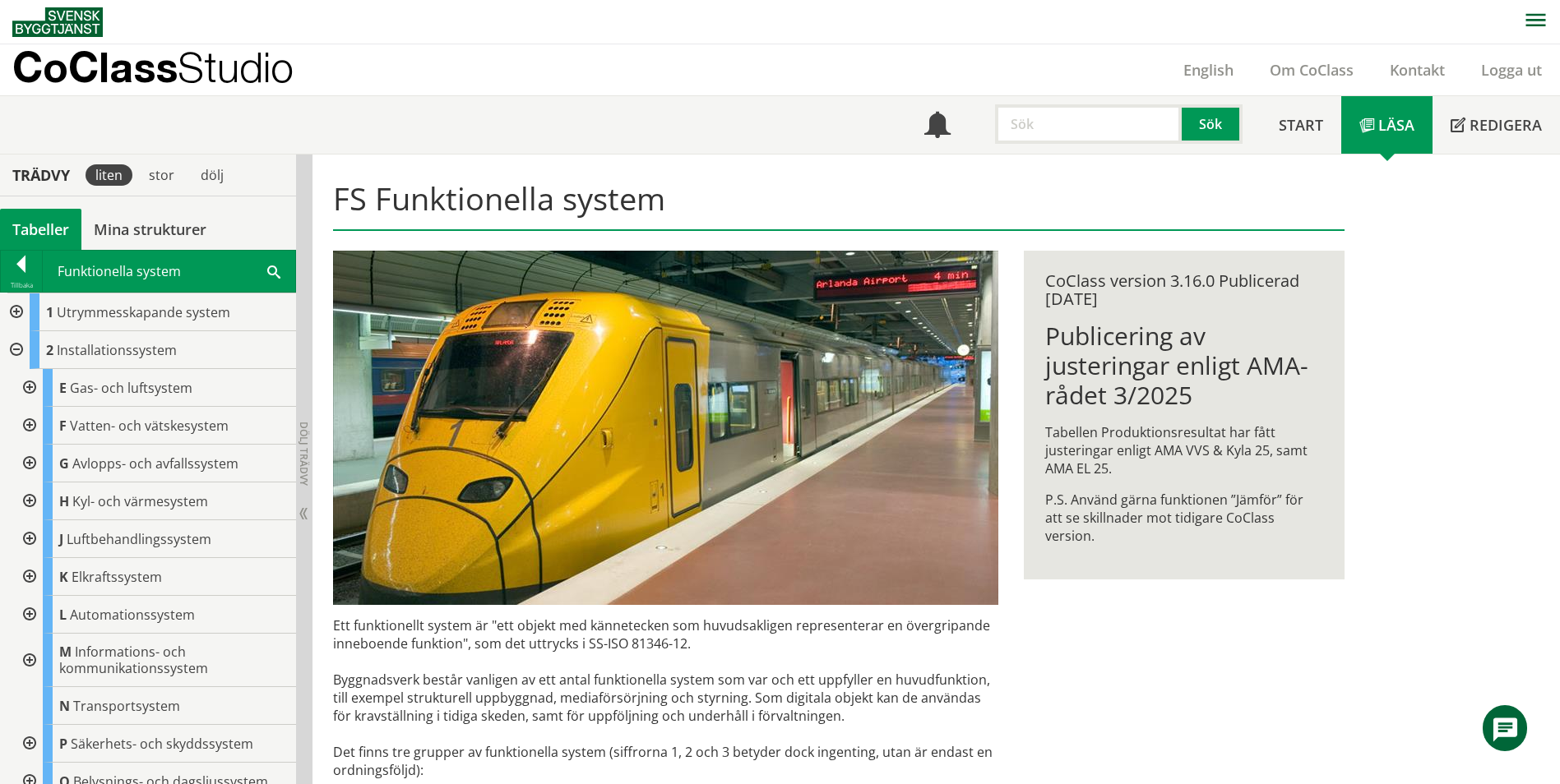
click at [7, 309] on div at bounding box center [14, 312] width 29 height 37
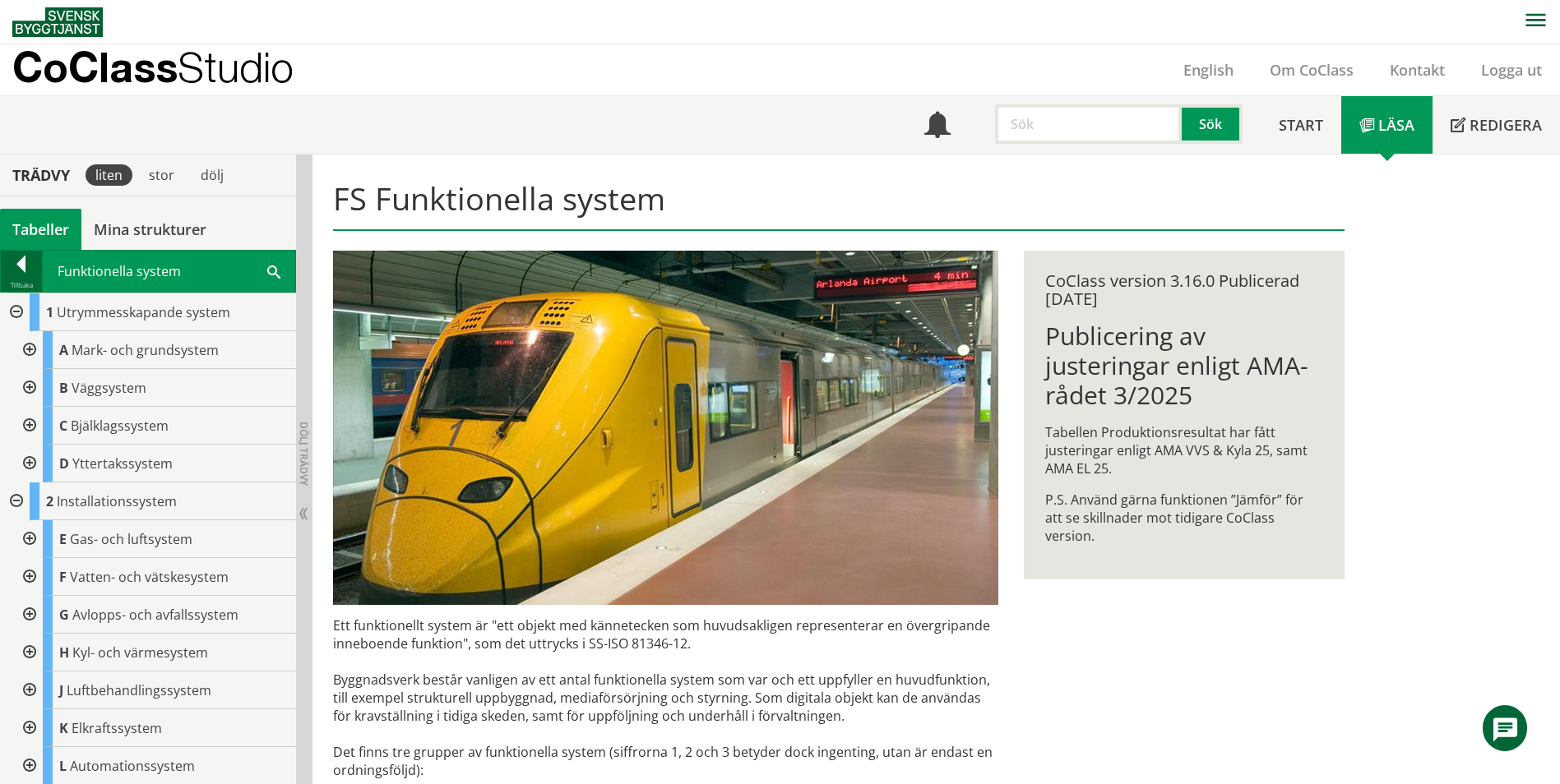
click at [19, 276] on div at bounding box center [21, 268] width 41 height 23
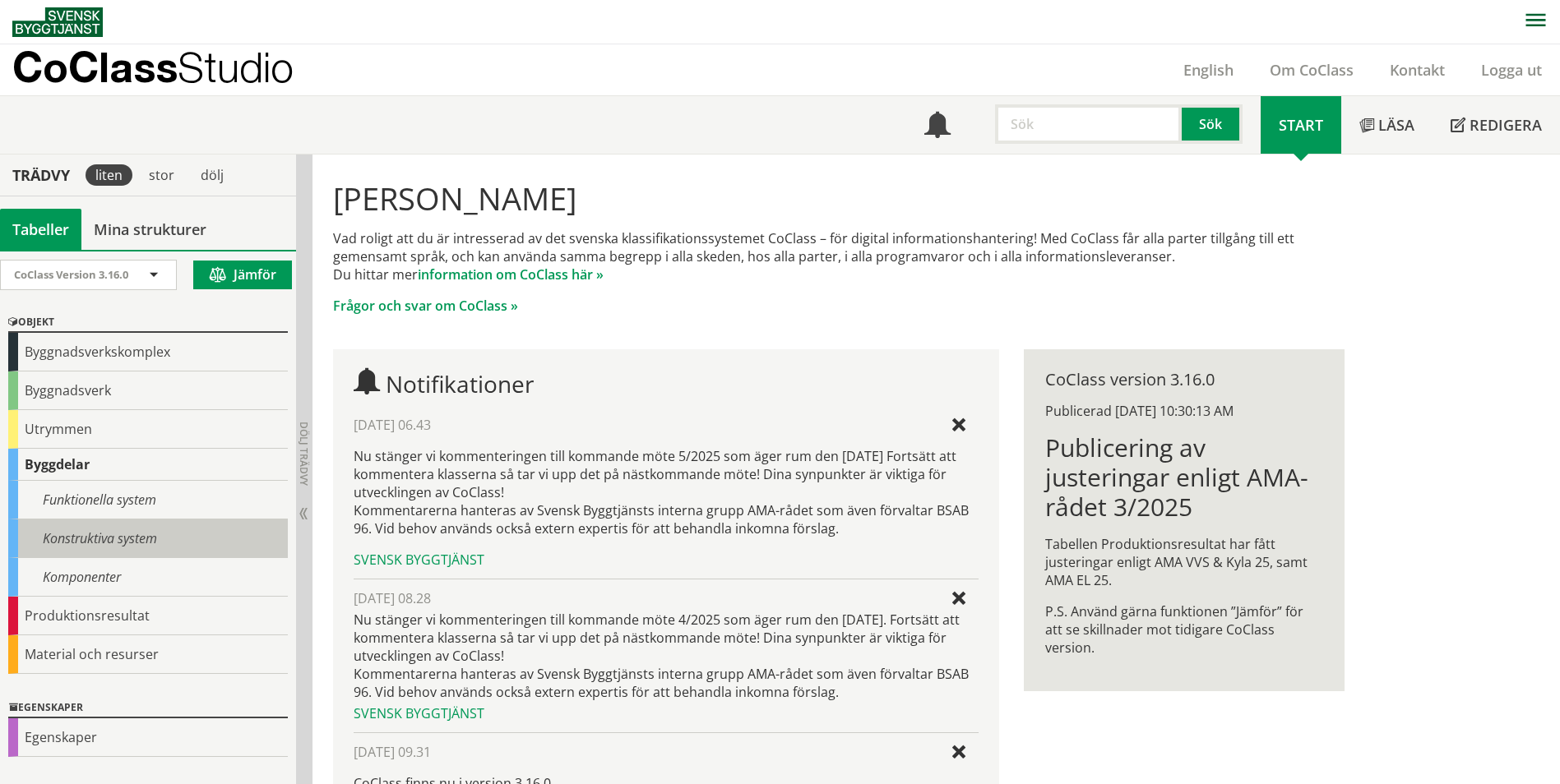
click at [109, 527] on div "Konstruktiva system" at bounding box center [147, 539] width 279 height 38
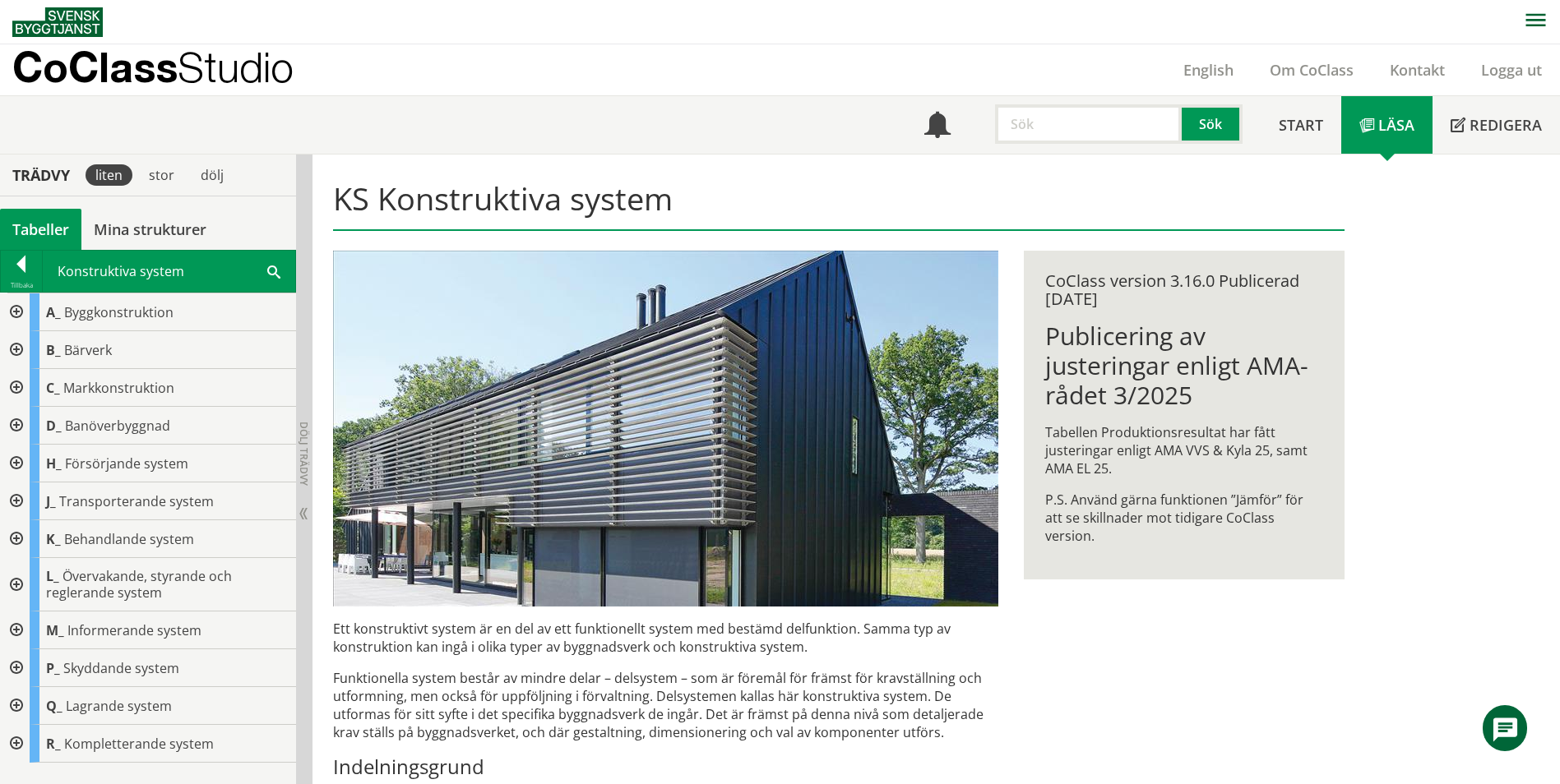
click at [11, 490] on div at bounding box center [14, 501] width 29 height 37
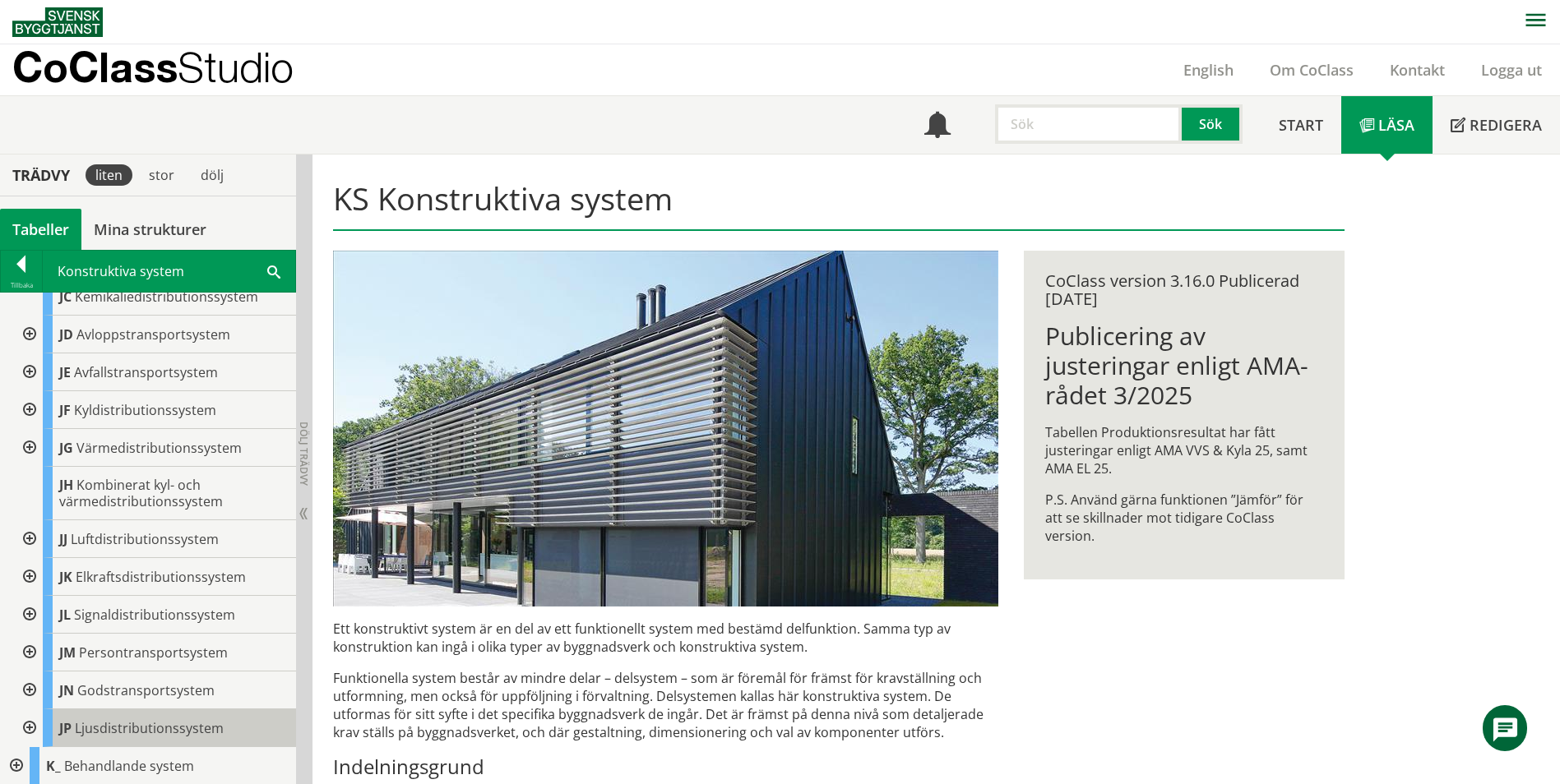
scroll to position [411, 0]
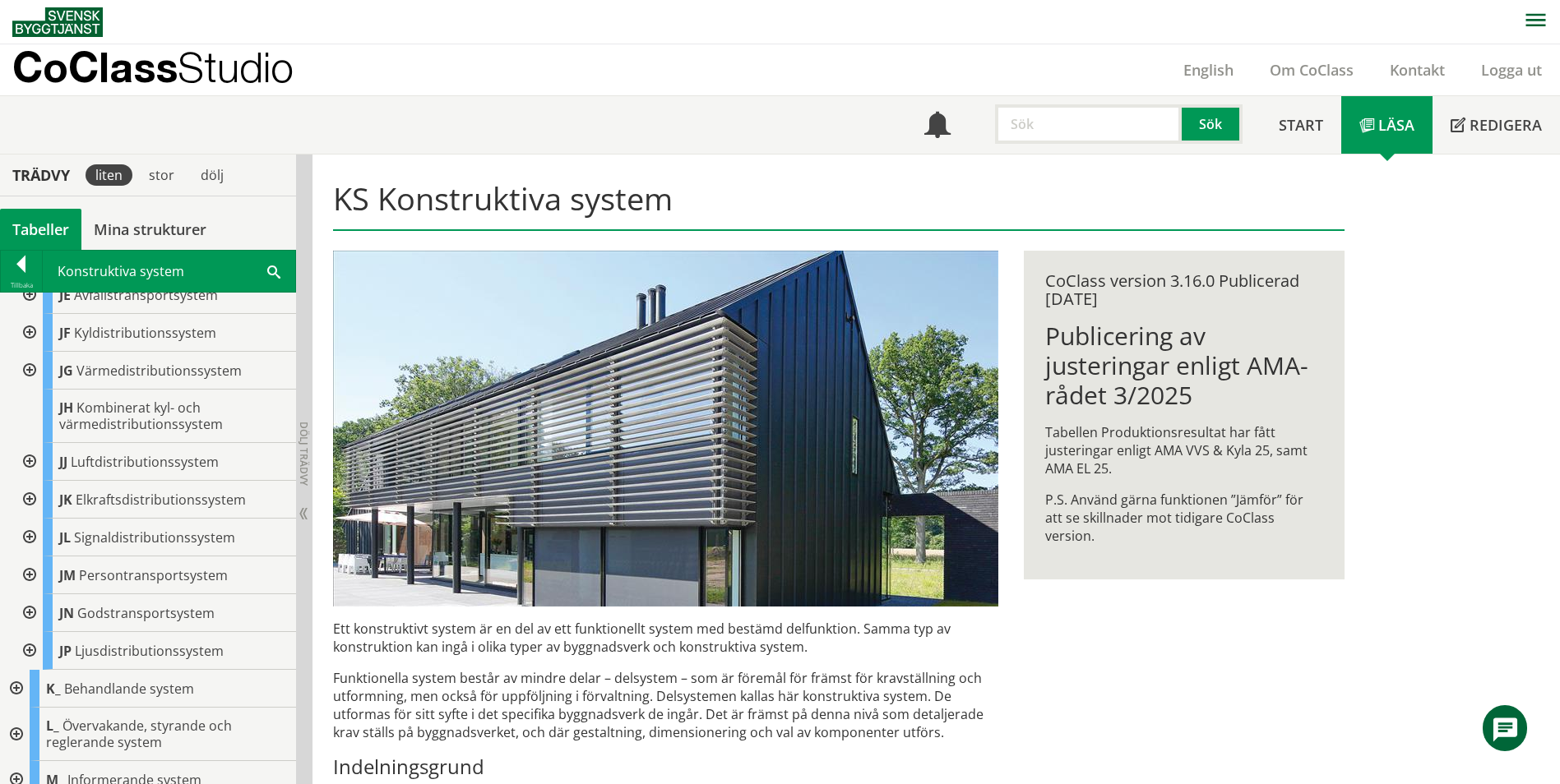
click at [23, 481] on div at bounding box center [28, 499] width 29 height 37
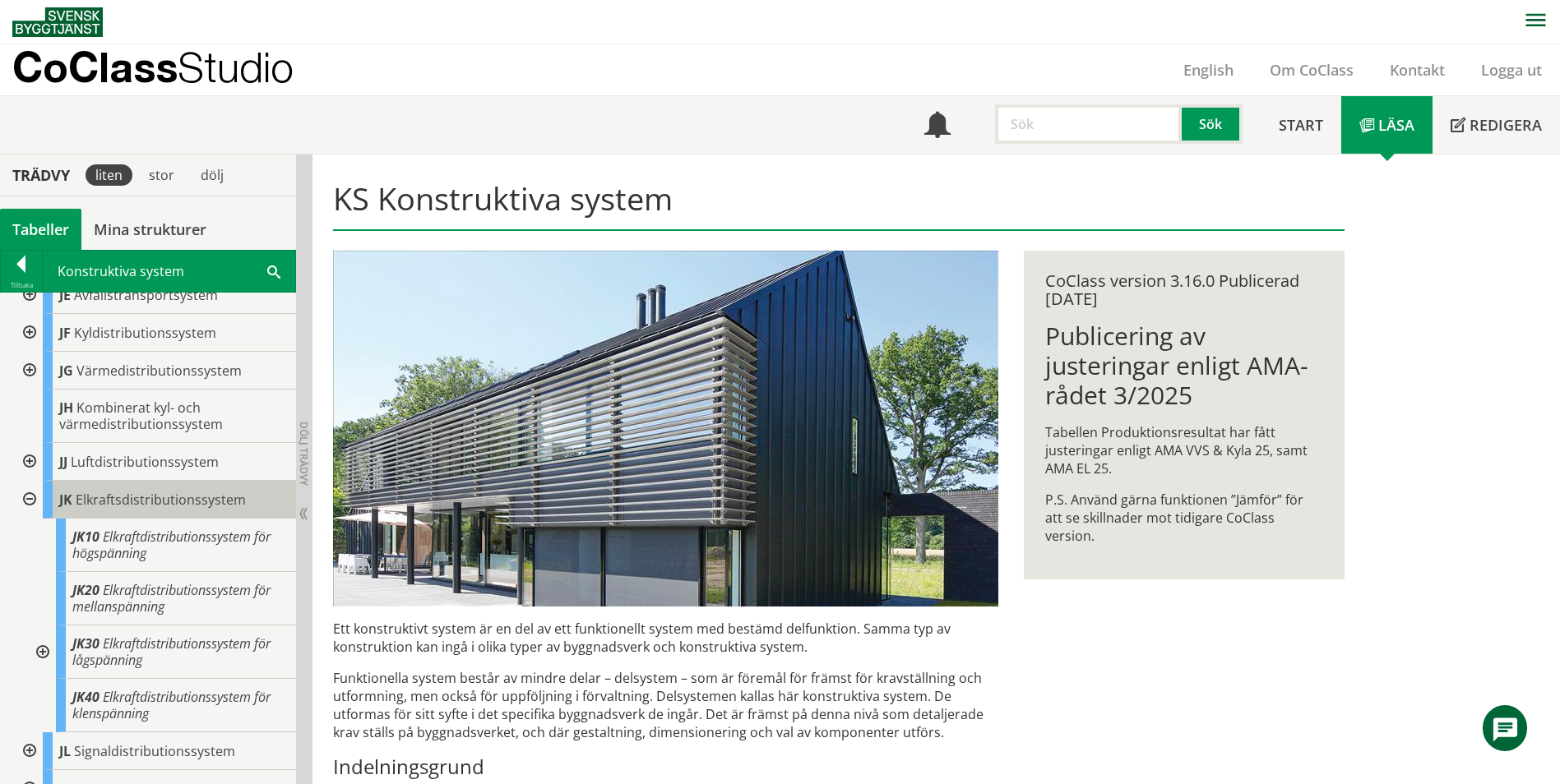
click at [176, 491] on span "Elkraftsdistributionssystem" at bounding box center [161, 499] width 170 height 18
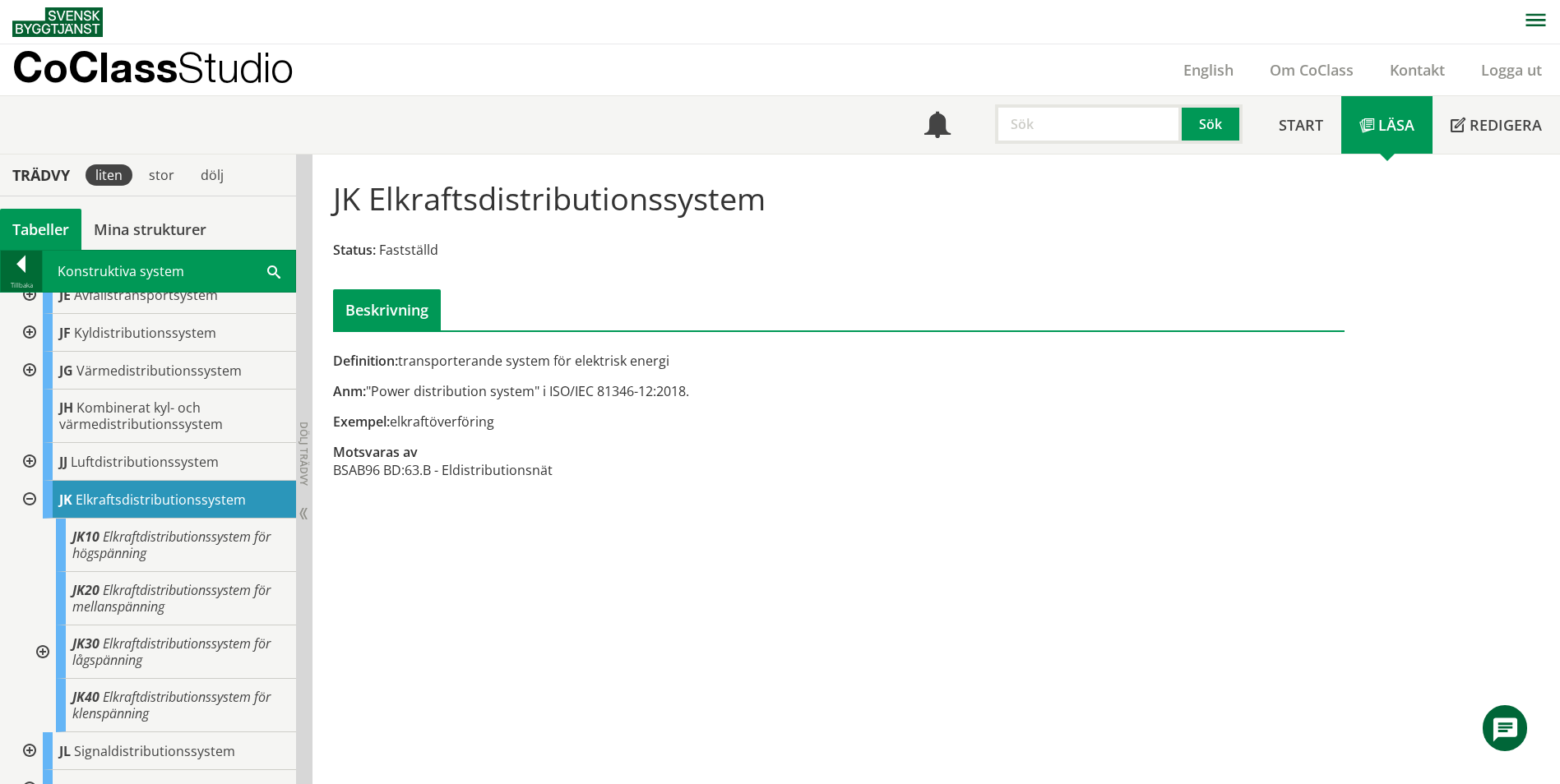
click at [30, 265] on div at bounding box center [21, 268] width 41 height 23
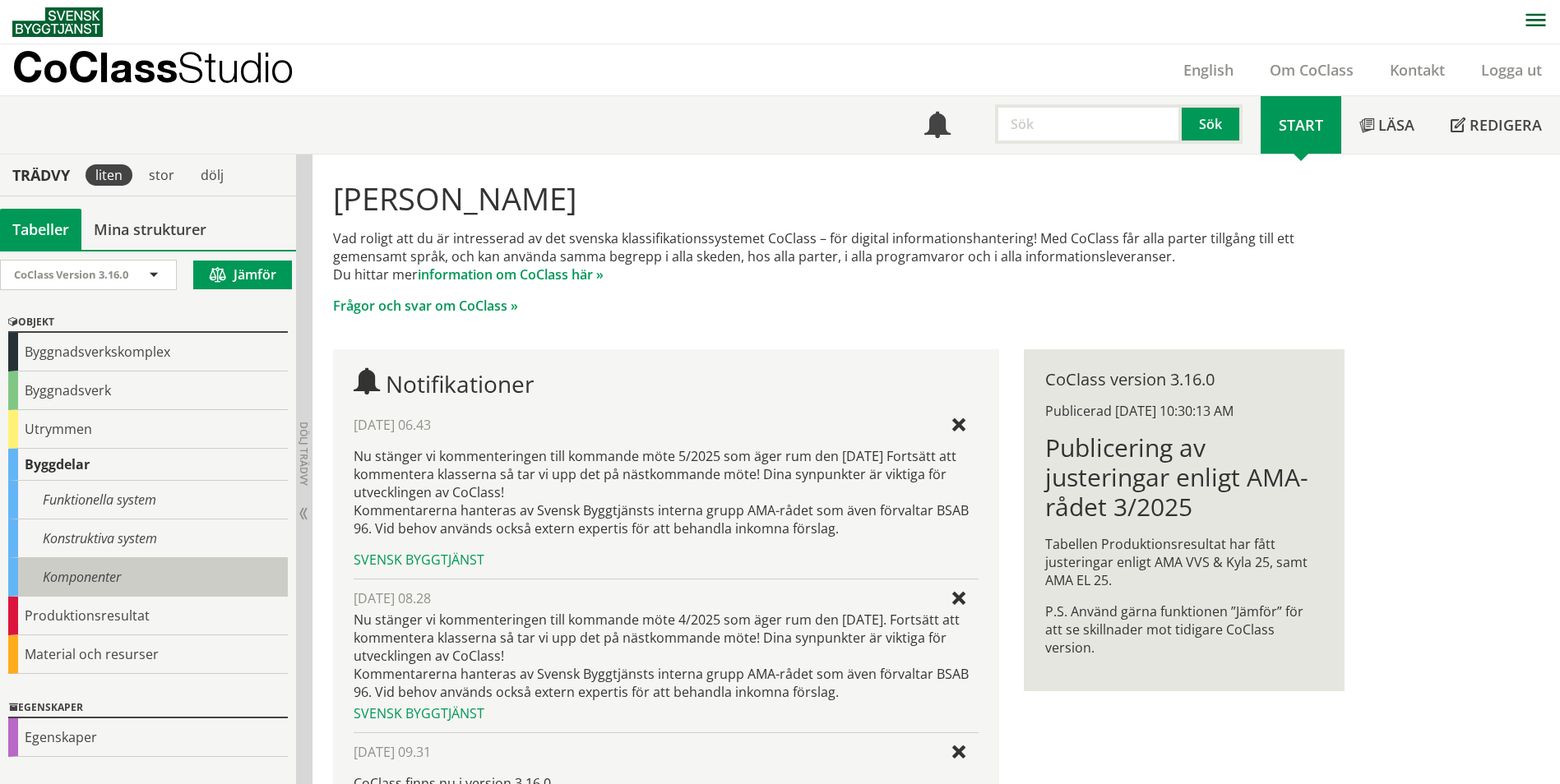
click at [95, 558] on div "Komponenter" at bounding box center [147, 577] width 279 height 38
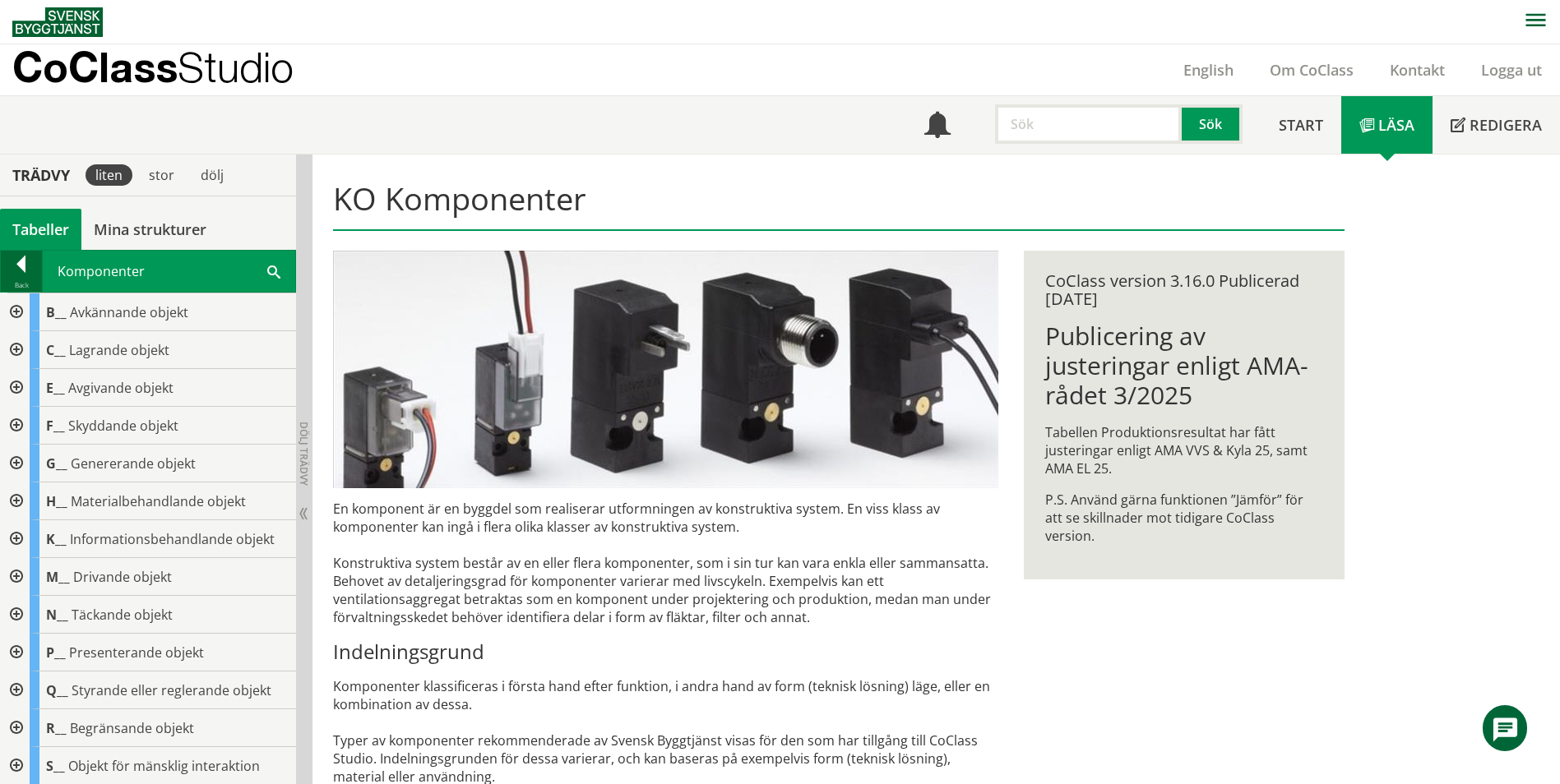
click at [18, 264] on div at bounding box center [21, 268] width 41 height 23
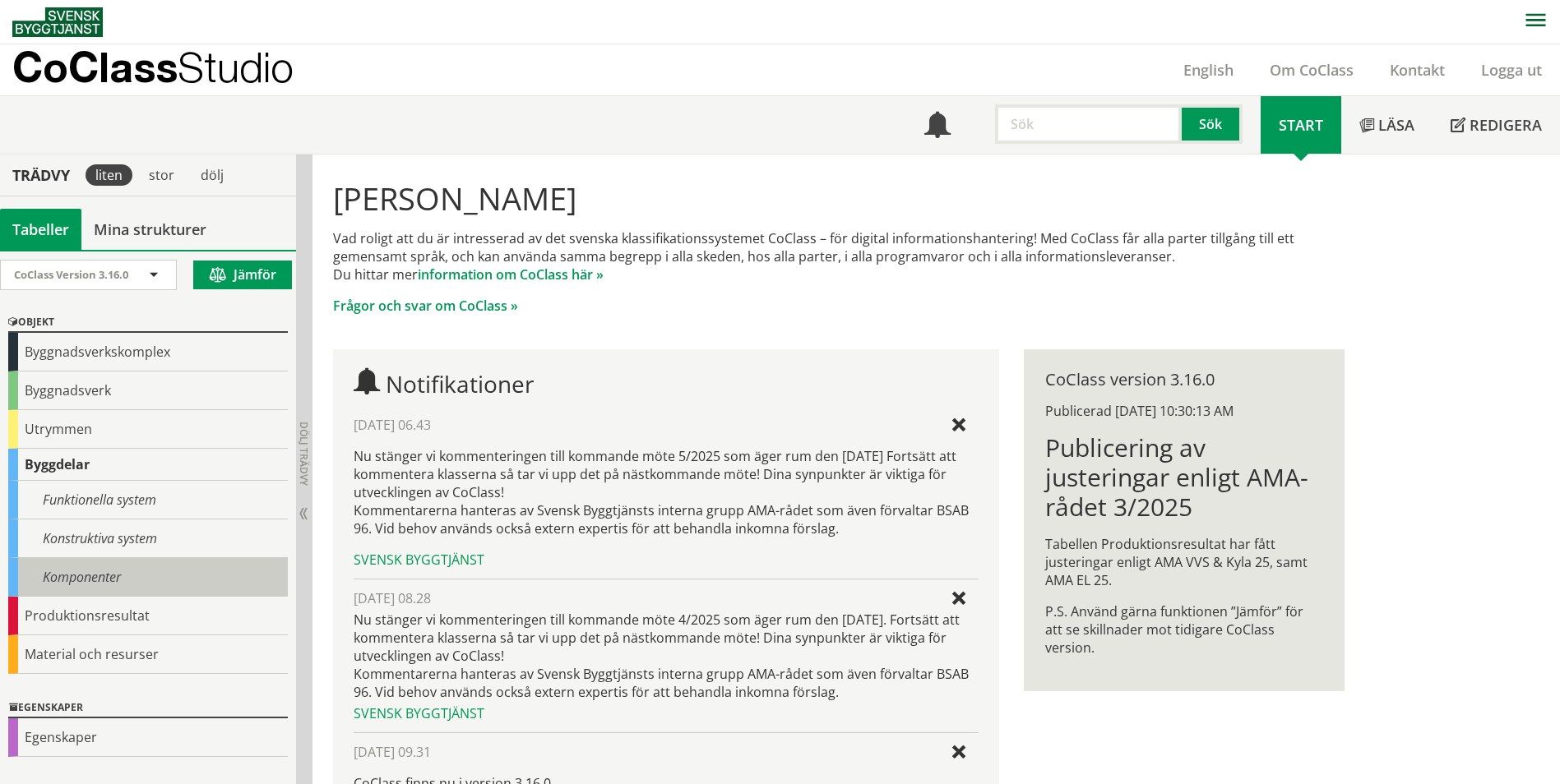
click at [107, 558] on div "Komponenter" at bounding box center [147, 577] width 279 height 38
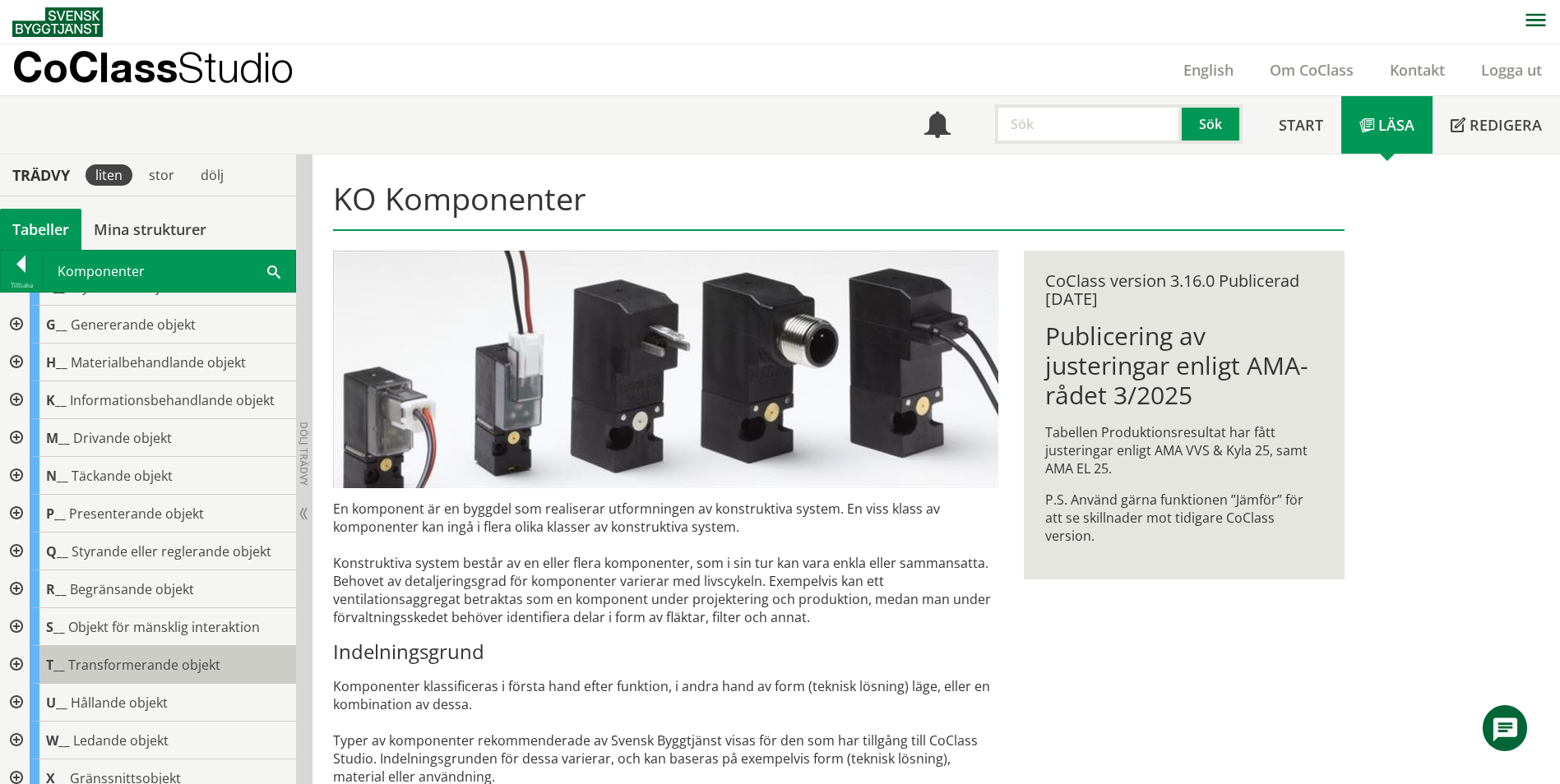
scroll to position [243, 0]
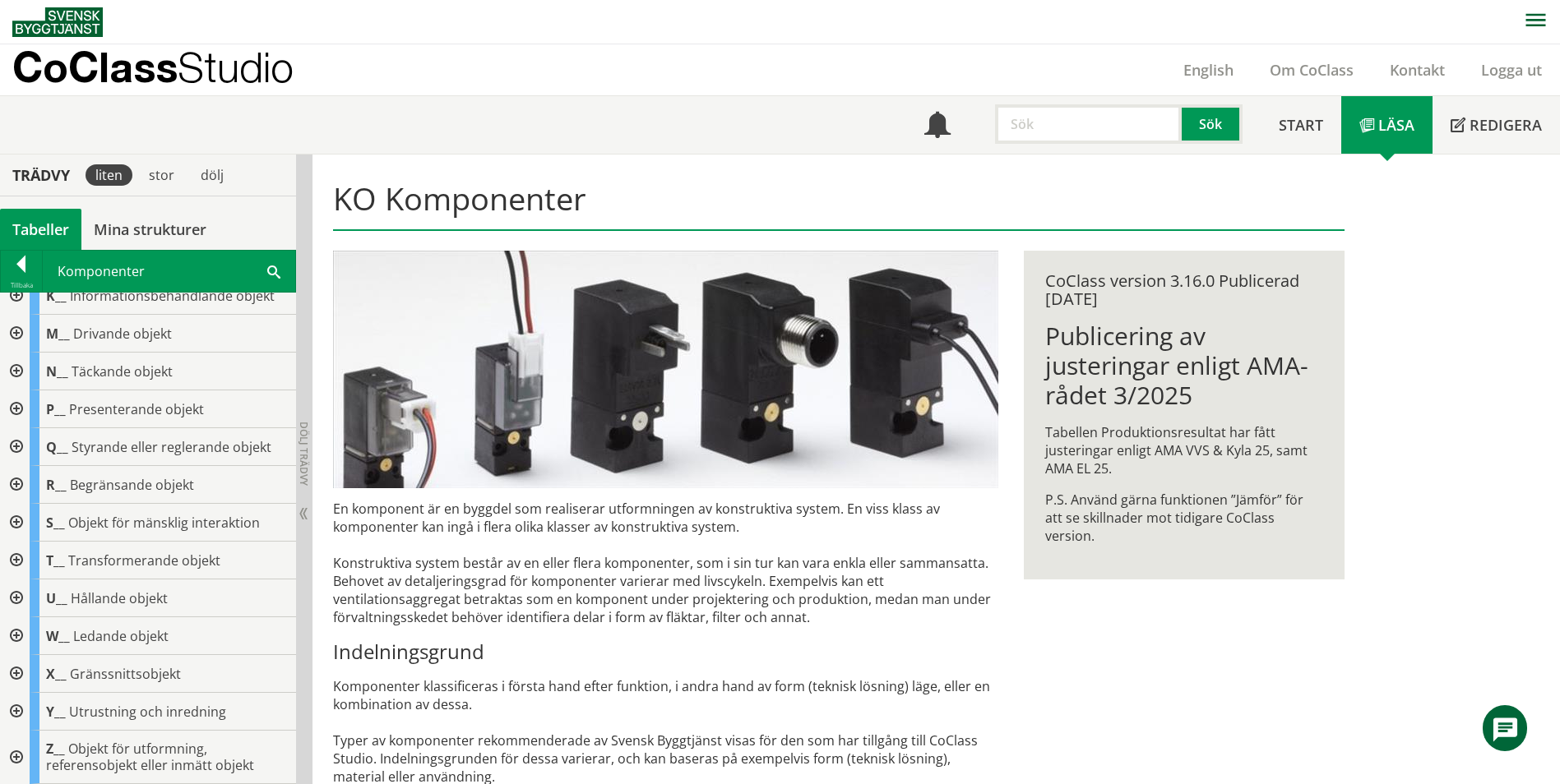
click at [19, 447] on div at bounding box center [14, 447] width 29 height 37
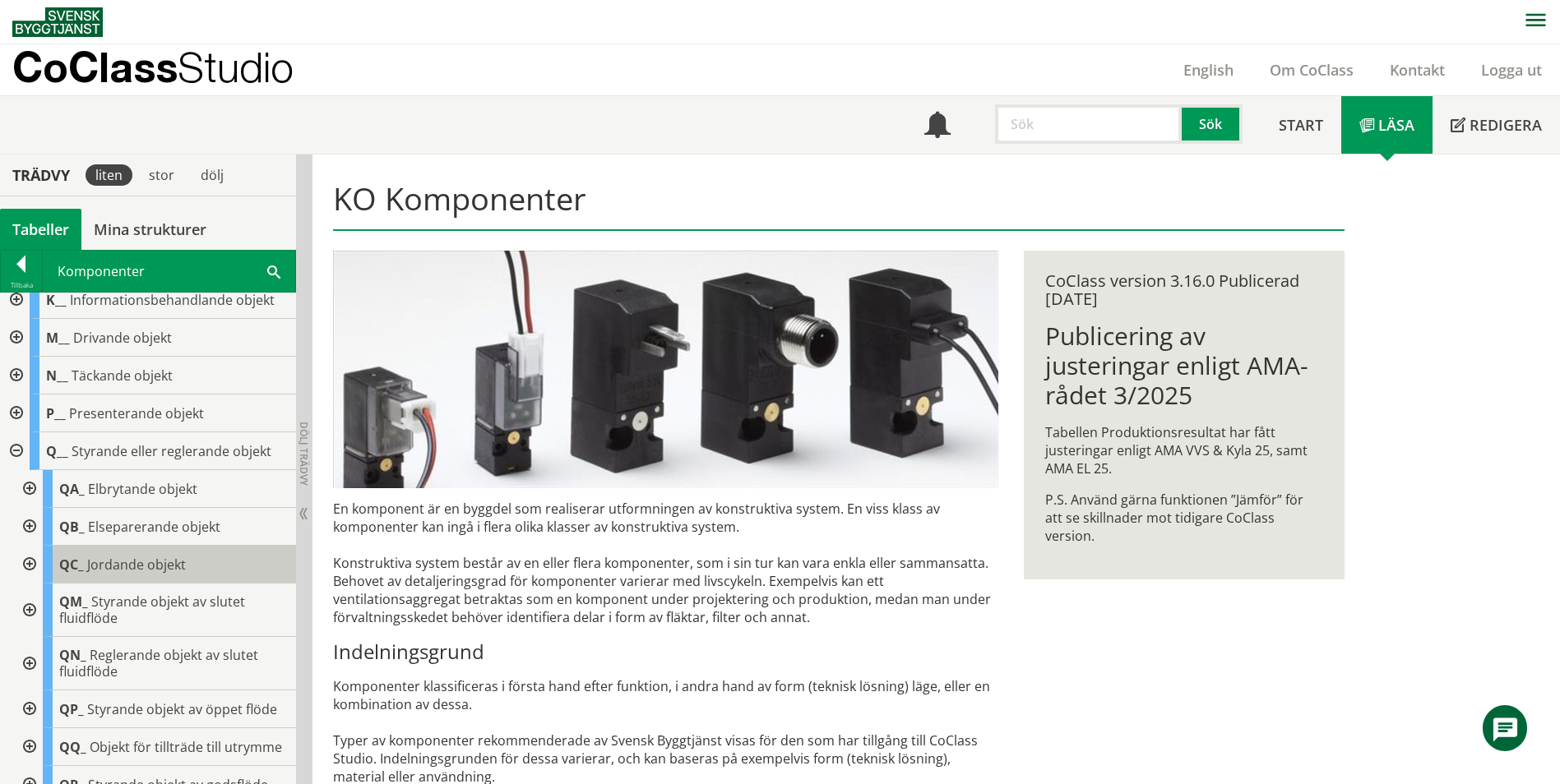
scroll to position [247, 0]
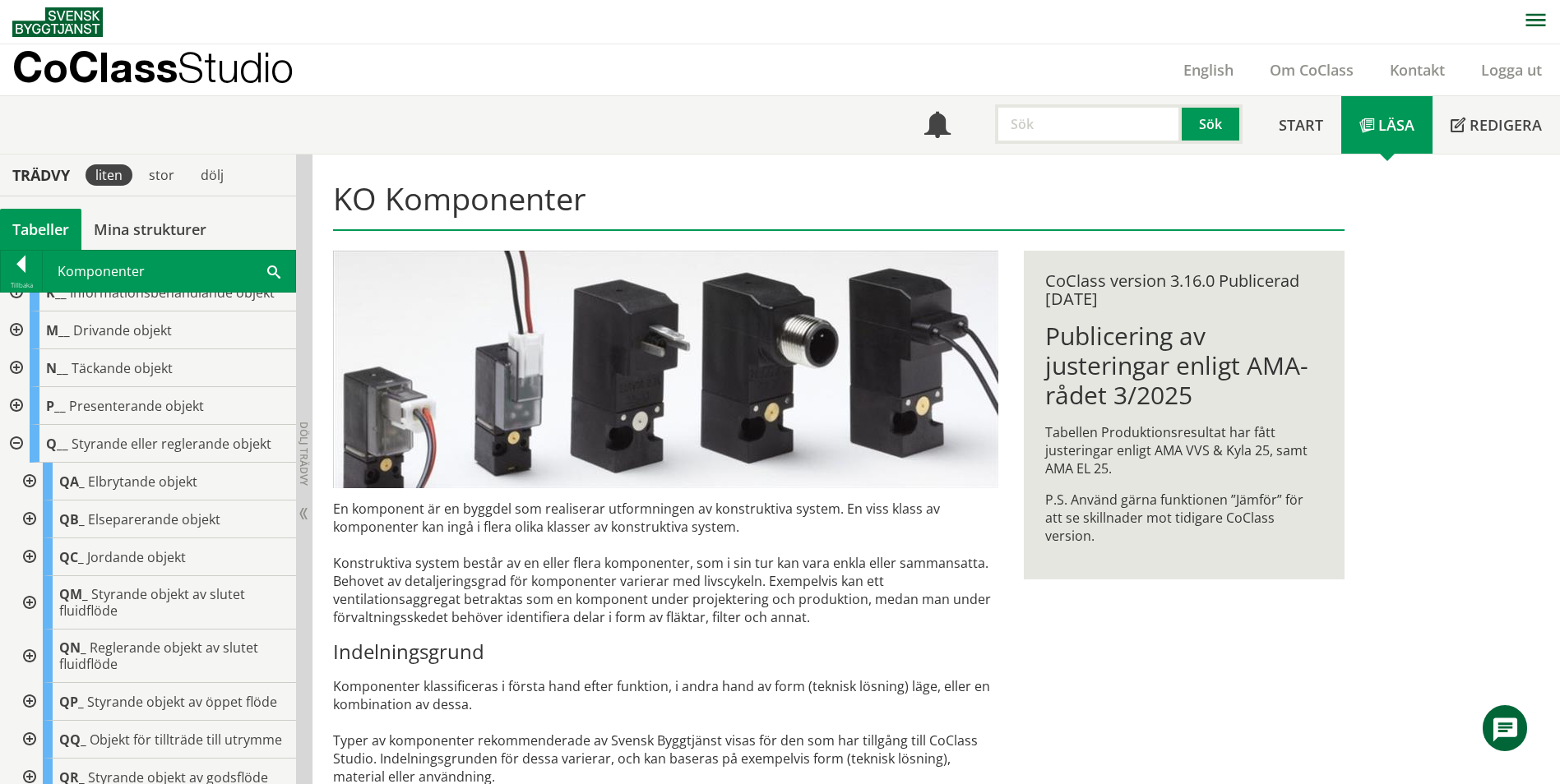
click at [16, 477] on div at bounding box center [28, 482] width 29 height 37
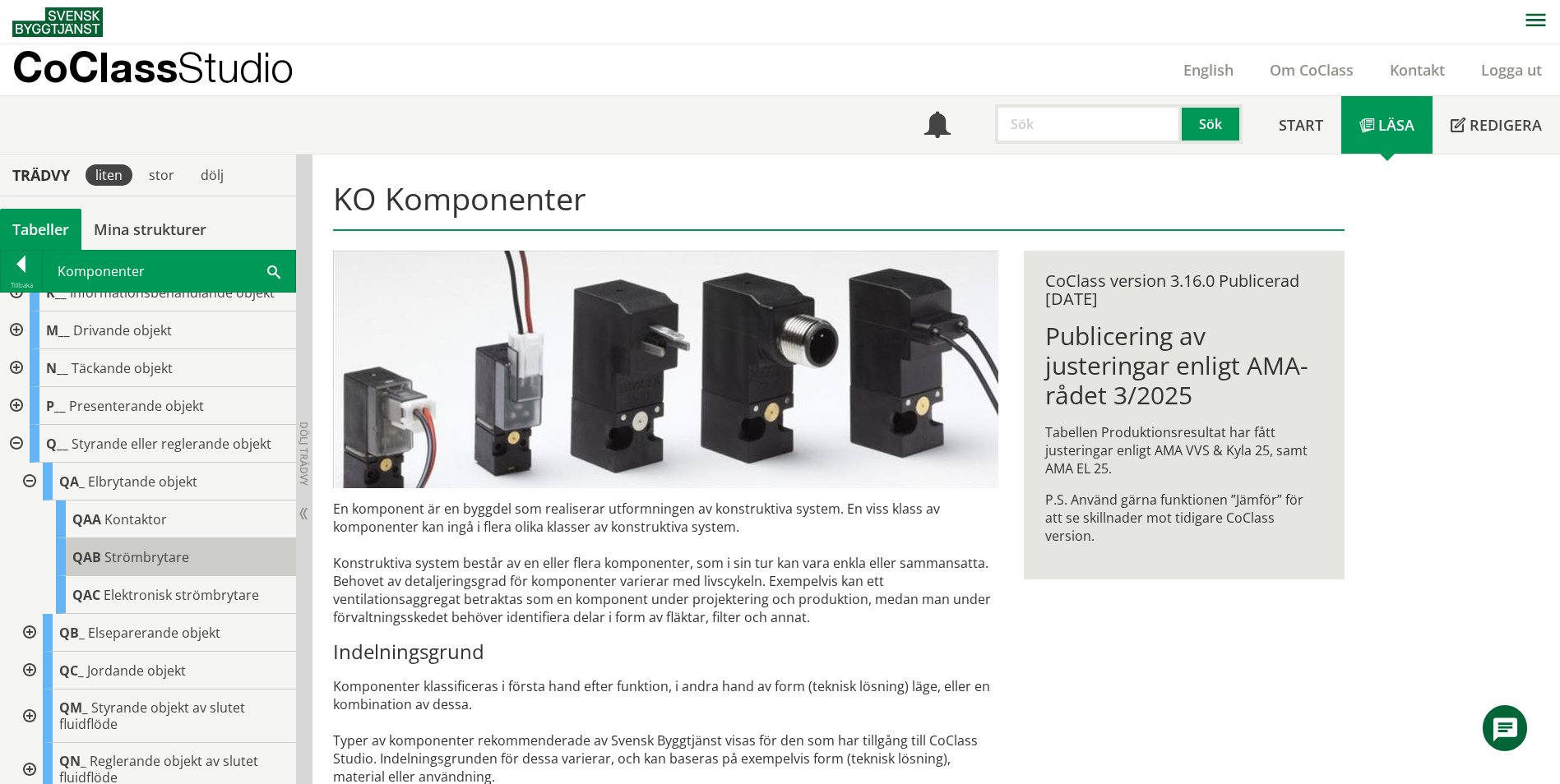
click at [143, 549] on span "Strömbrytare" at bounding box center [146, 557] width 85 height 18
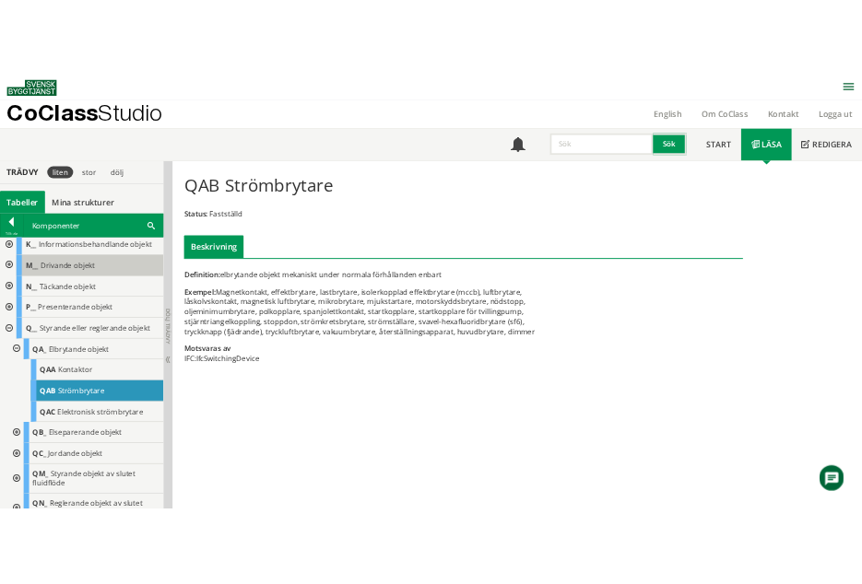
scroll to position [249, 0]
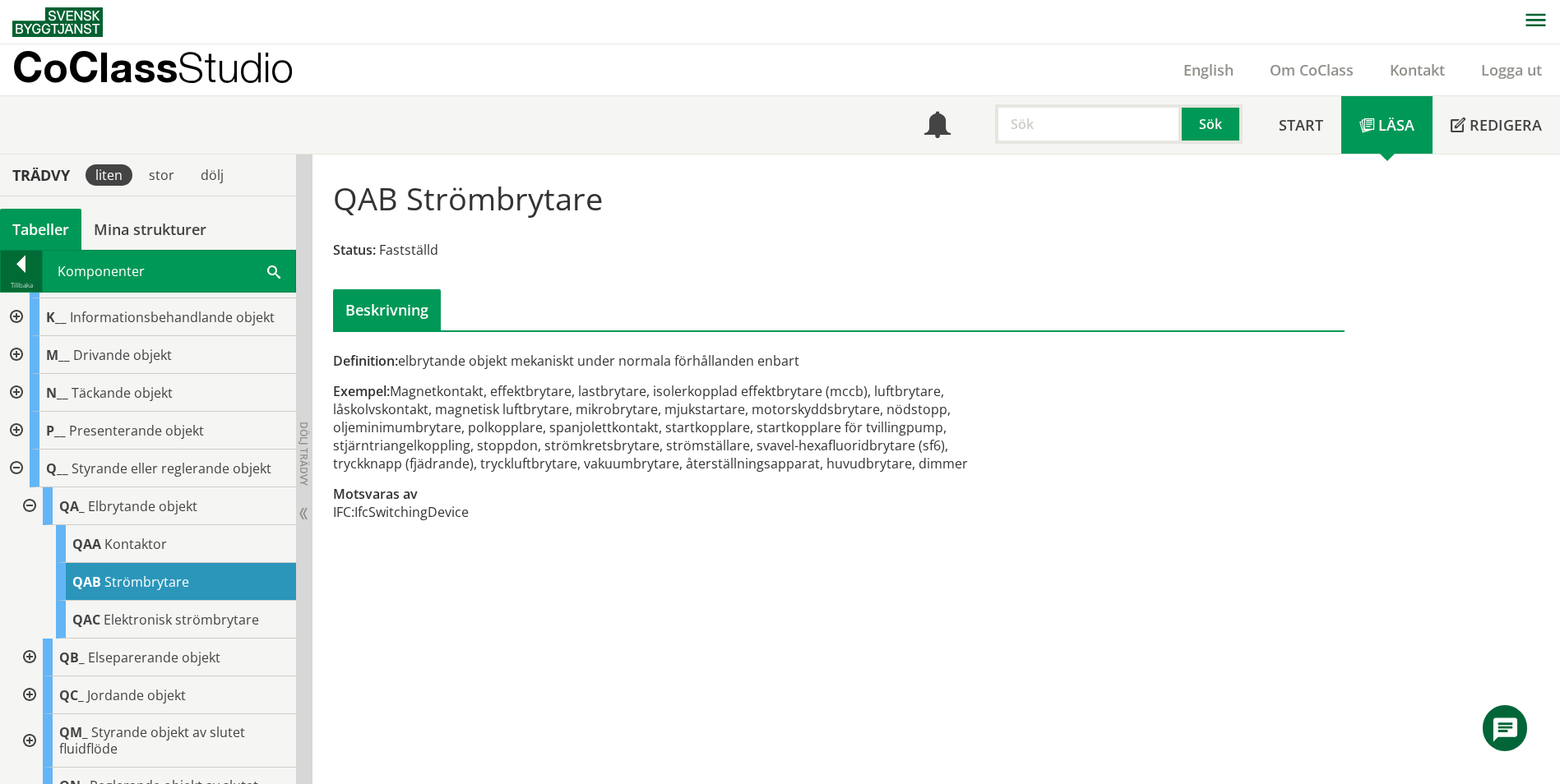
click at [16, 275] on div at bounding box center [21, 268] width 41 height 23
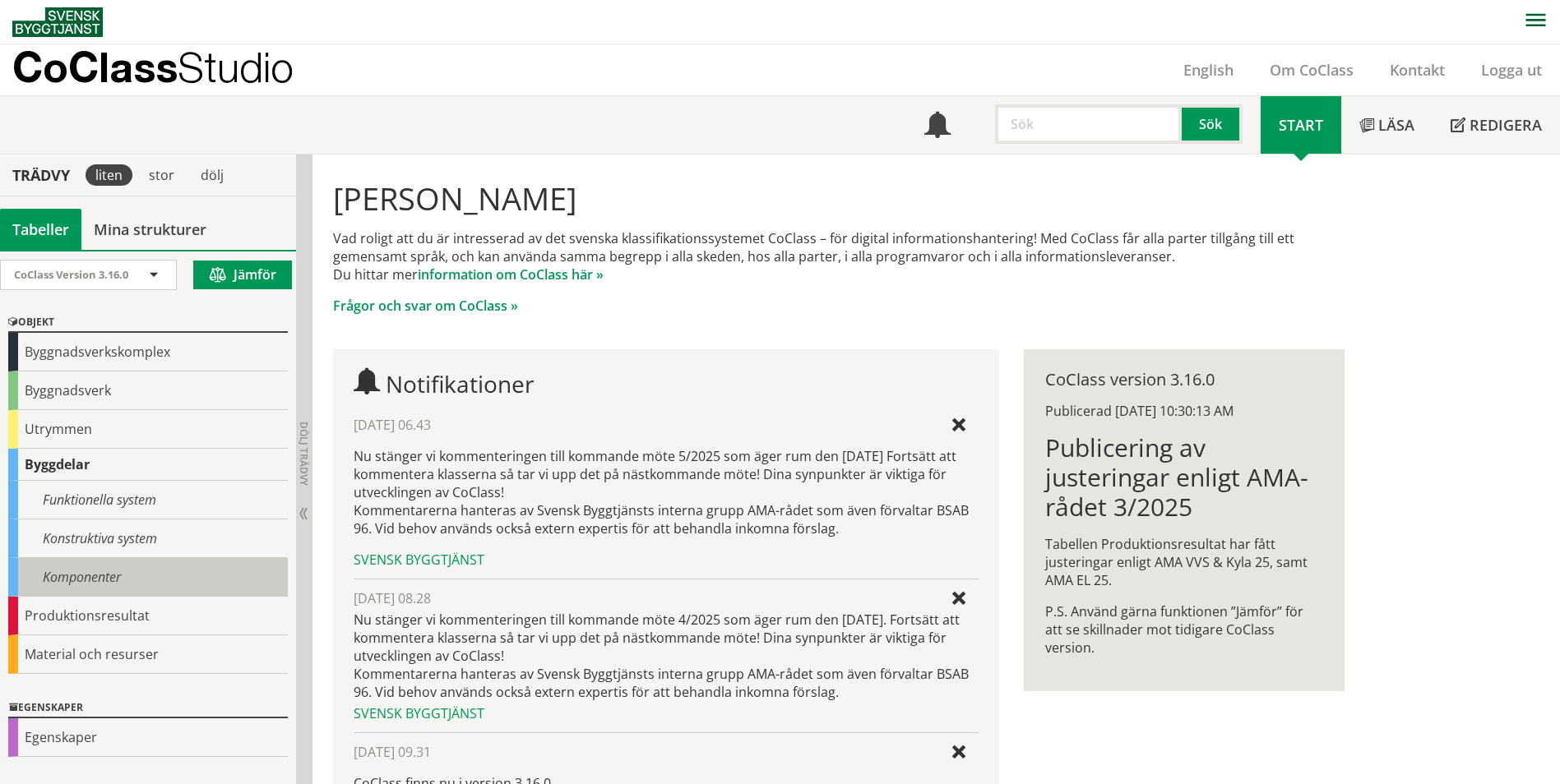
click at [74, 558] on div "Komponenter" at bounding box center [147, 577] width 279 height 38
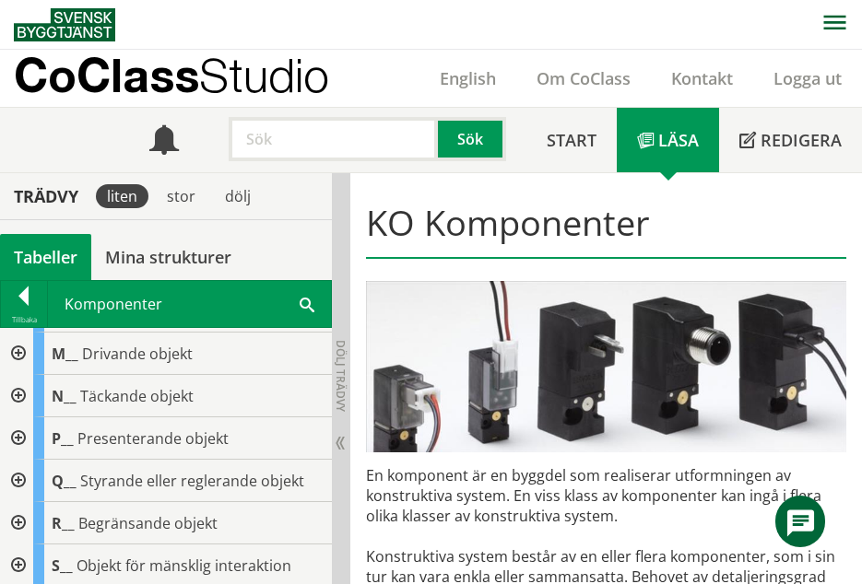
scroll to position [568, 0]
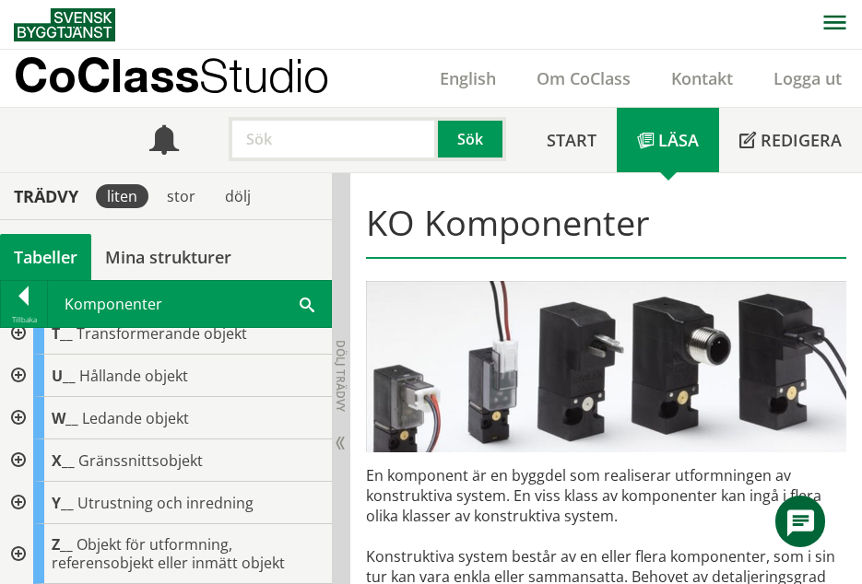
click at [21, 414] on div at bounding box center [16, 418] width 33 height 42
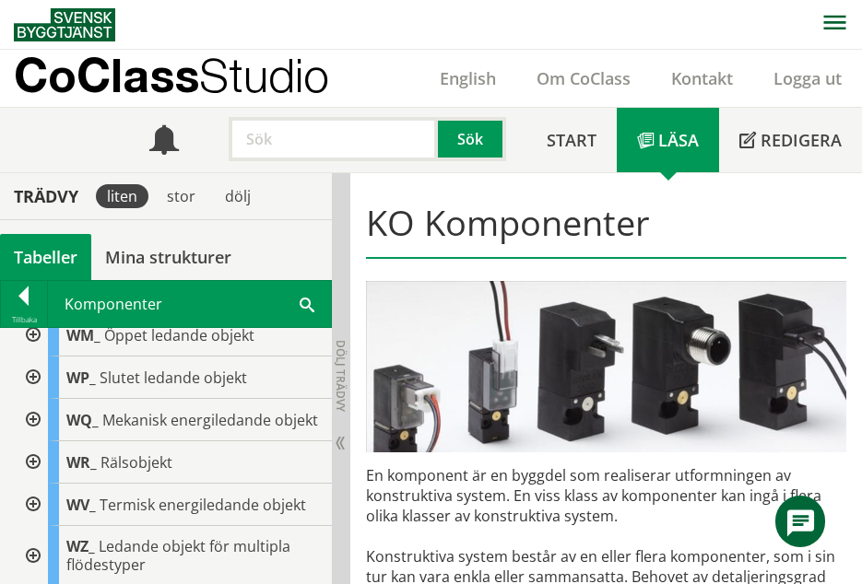
scroll to position [936, 0]
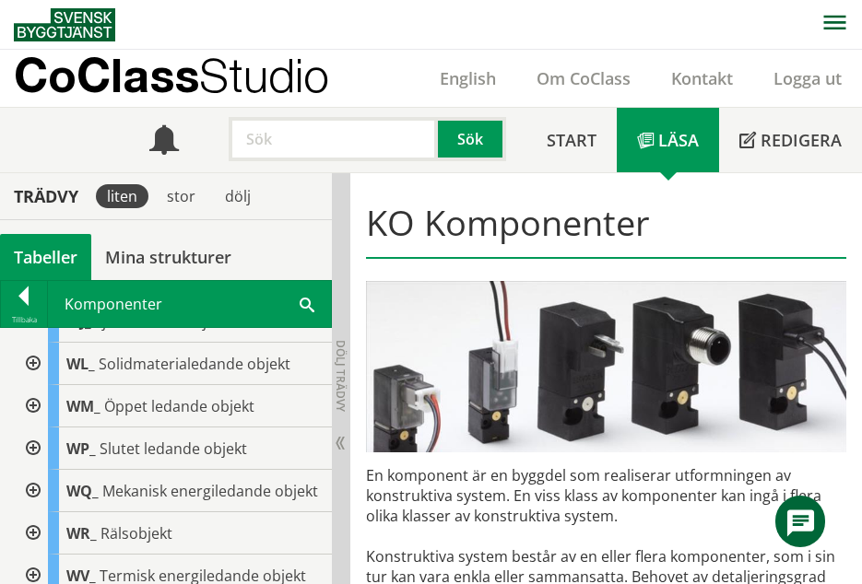
click at [31, 441] on div at bounding box center [31, 449] width 33 height 42
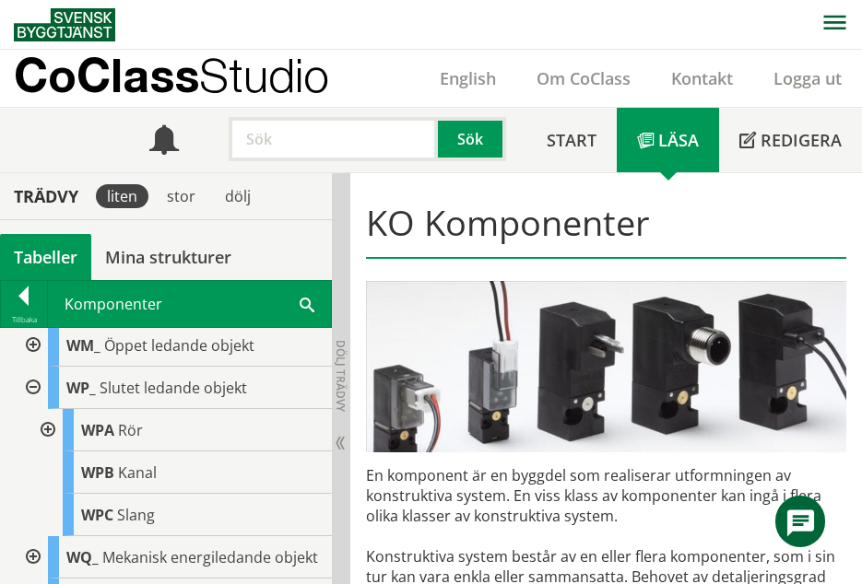
scroll to position [1029, 0]
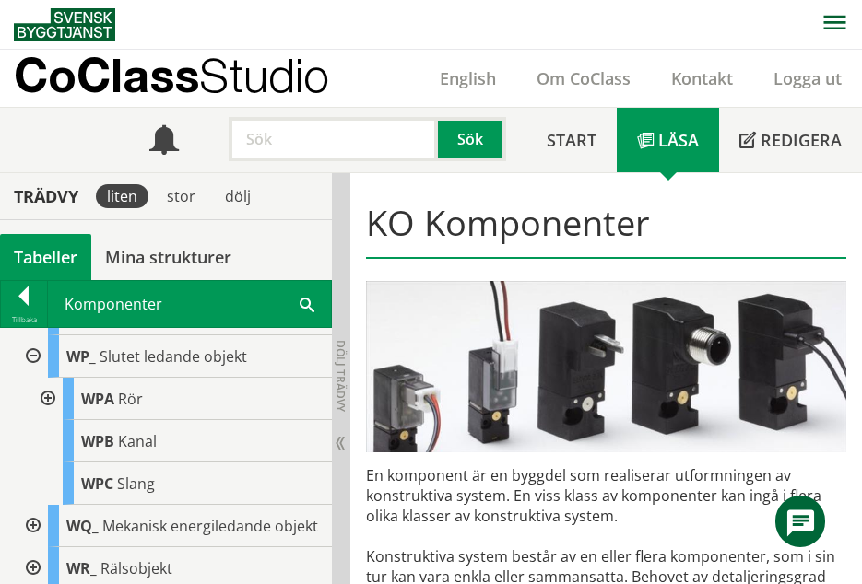
click at [53, 395] on div at bounding box center [45, 399] width 33 height 42
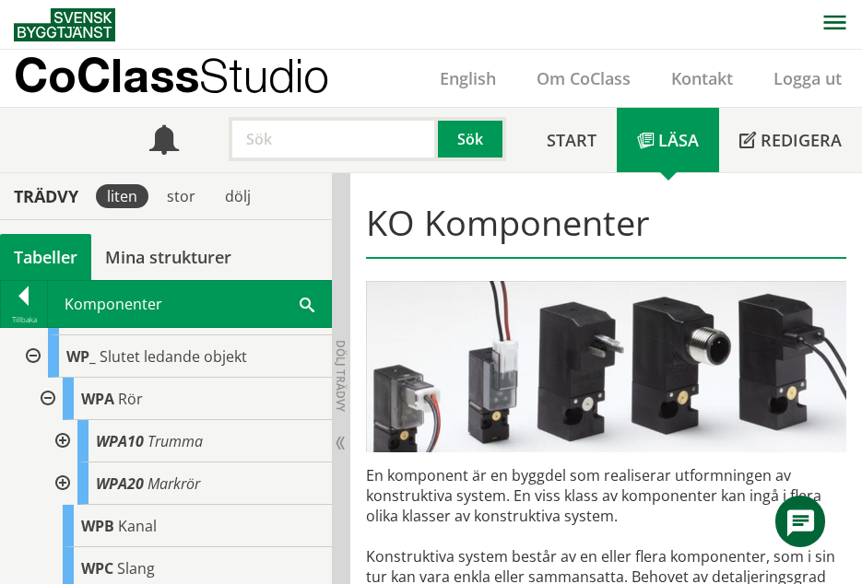
click at [67, 441] on div at bounding box center [60, 441] width 33 height 42
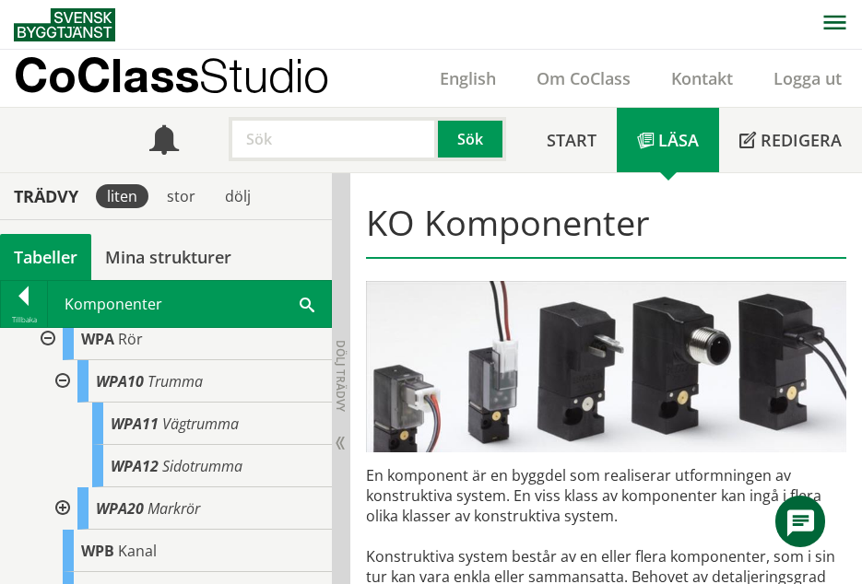
scroll to position [1121, 0]
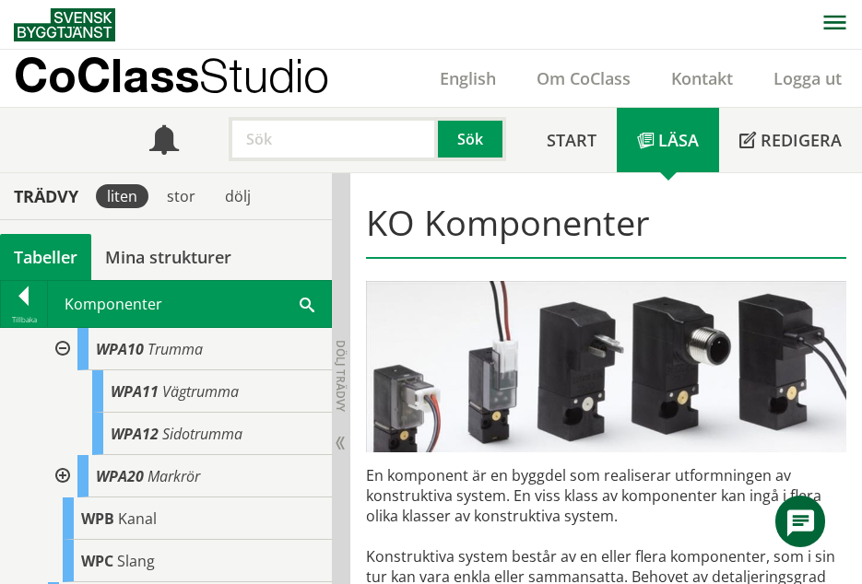
click at [55, 471] on div at bounding box center [60, 476] width 33 height 42
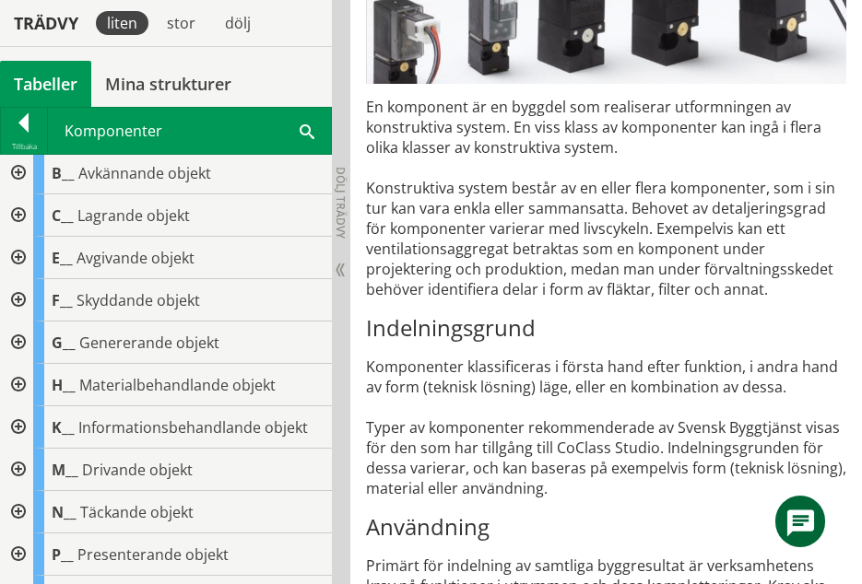
scroll to position [0, 0]
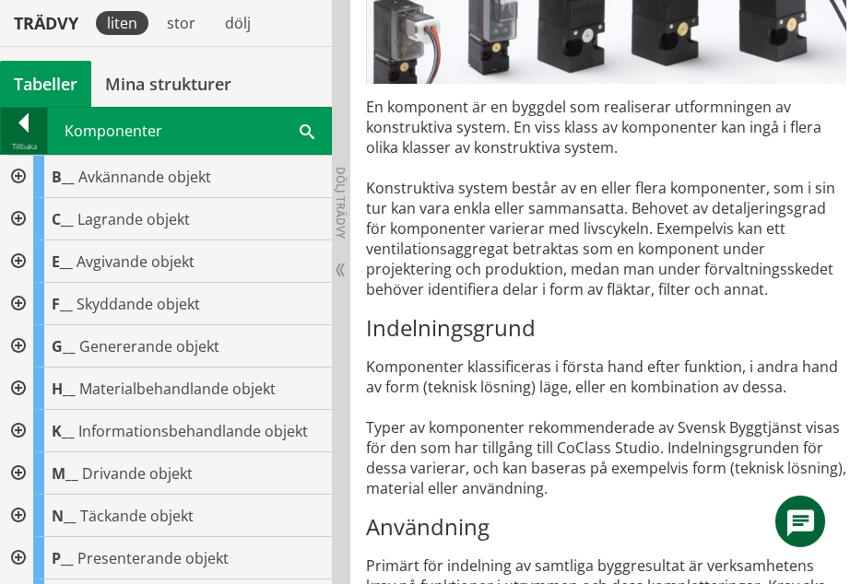
click at [12, 135] on div at bounding box center [24, 126] width 46 height 26
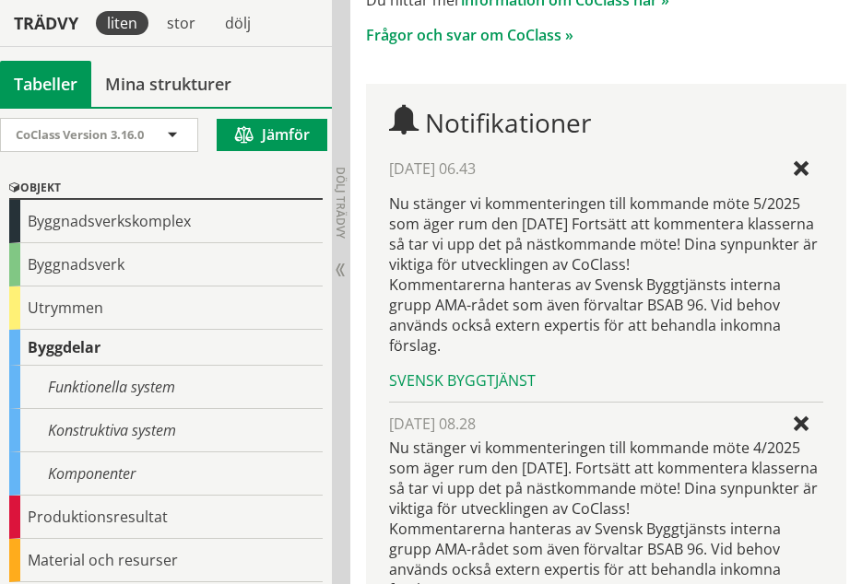
click at [139, 453] on div "Komponenter" at bounding box center [165, 474] width 313 height 43
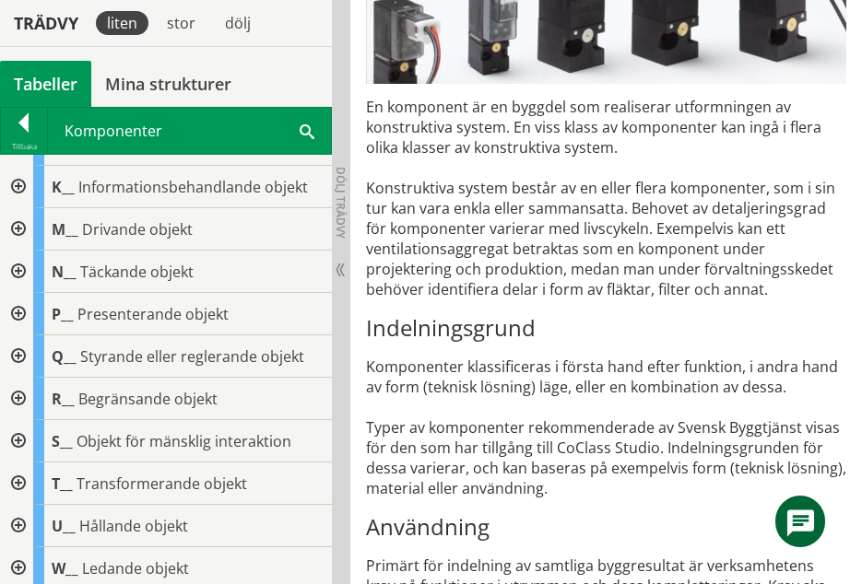
scroll to position [277, 0]
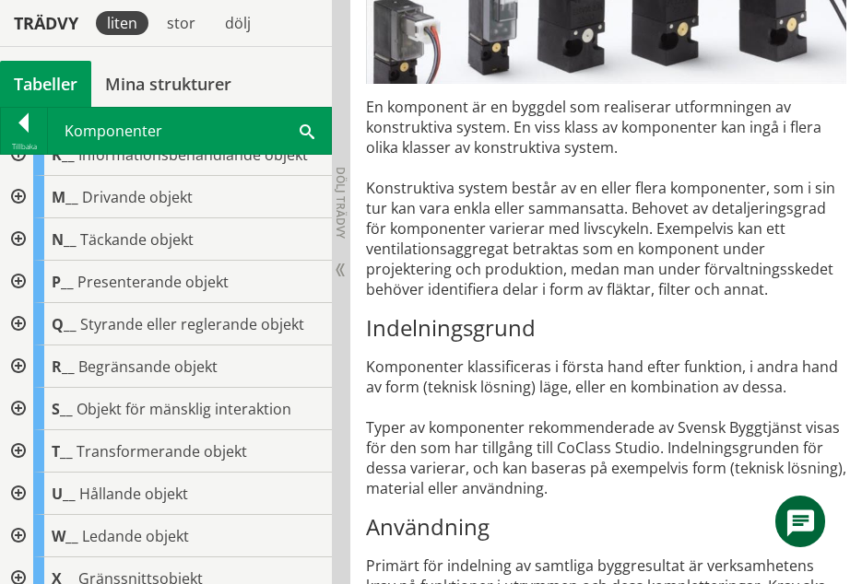
click at [18, 444] on div at bounding box center [16, 451] width 33 height 42
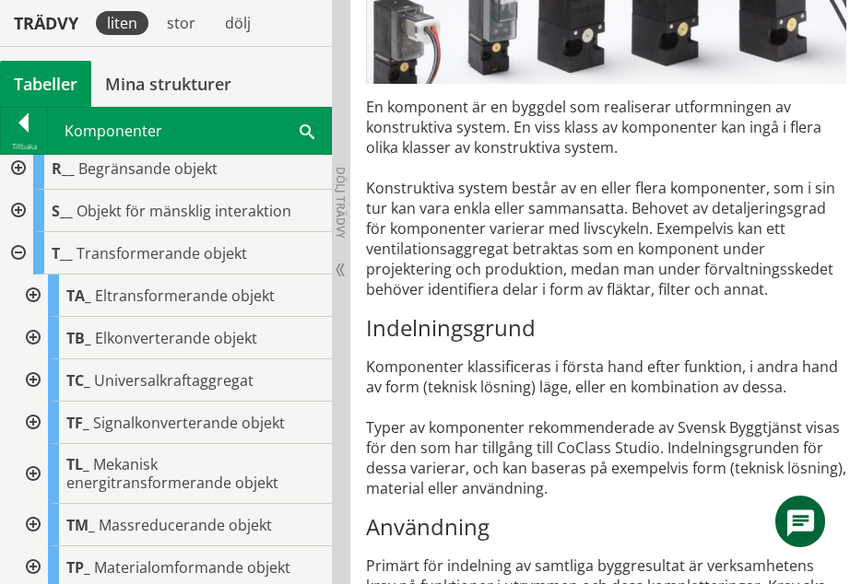
scroll to position [751, 0]
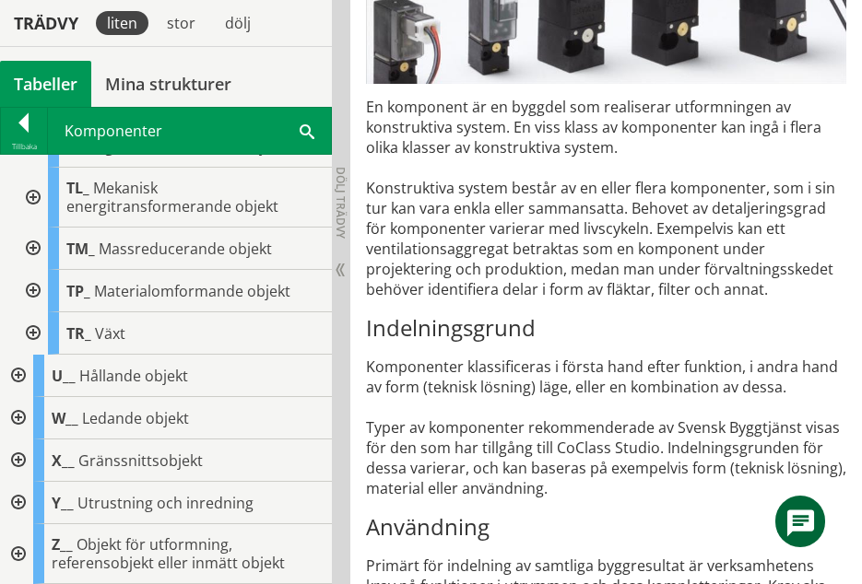
click at [34, 328] on div at bounding box center [31, 333] width 33 height 42
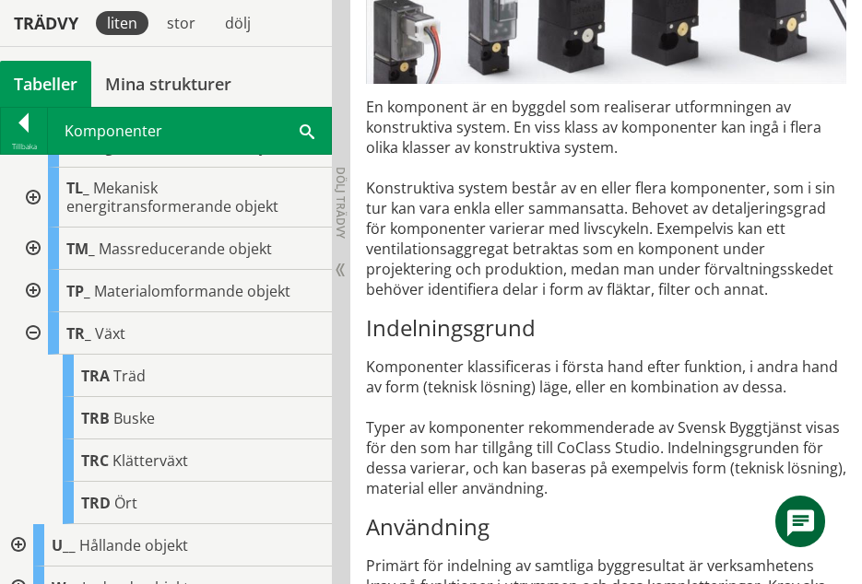
click at [131, 371] on span "Träd" at bounding box center [129, 376] width 32 height 20
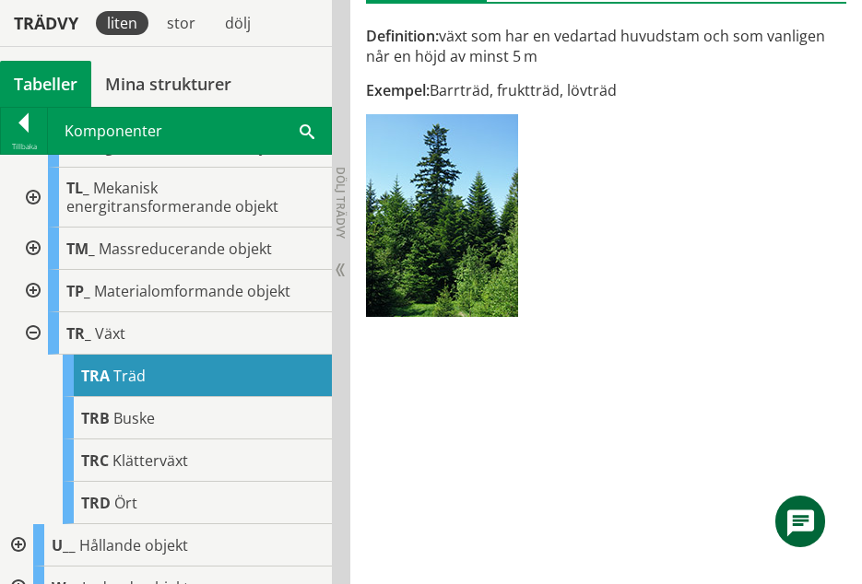
scroll to position [843, 0]
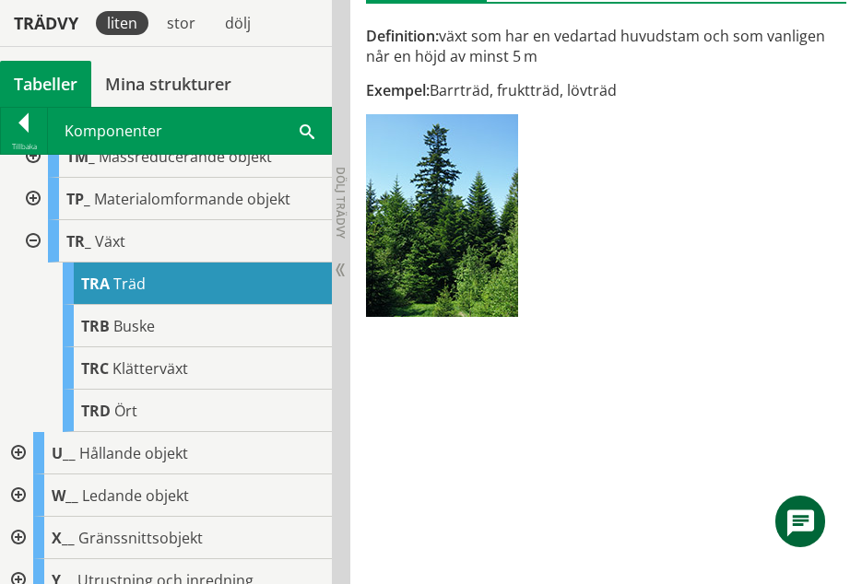
drag, startPoint x: 636, startPoint y: 94, endPoint x: 441, endPoint y: 98, distance: 195.4
click at [441, 98] on div "Exempel: Barrträd, fruktträd, lövträd" at bounding box center [606, 90] width 481 height 20
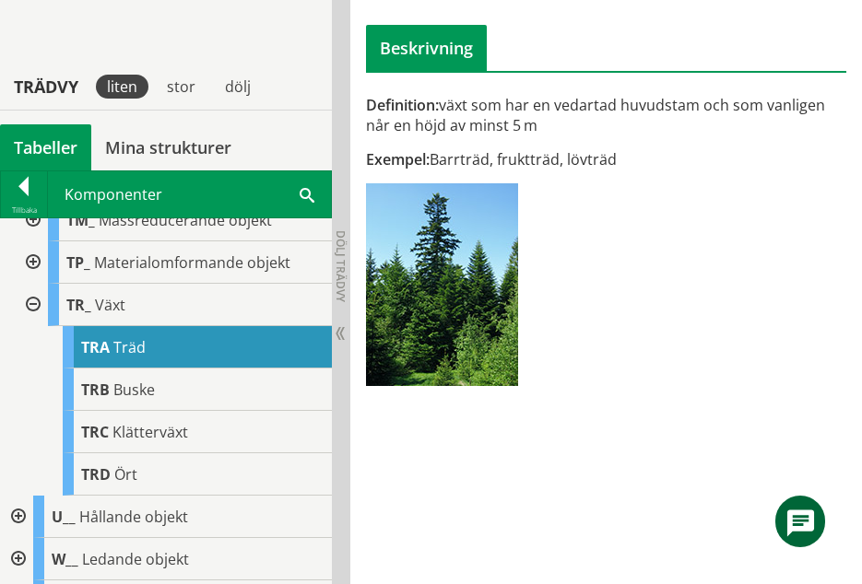
scroll to position [0, 0]
